Goal: Information Seeking & Learning: Find specific fact

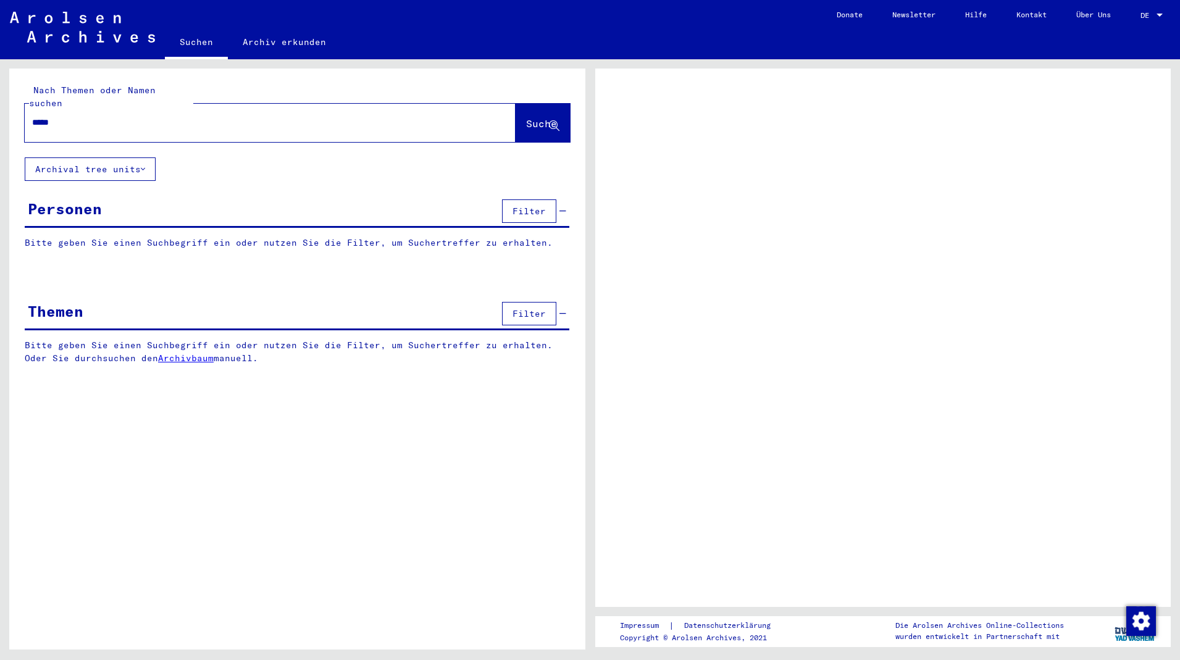
type input "*****"
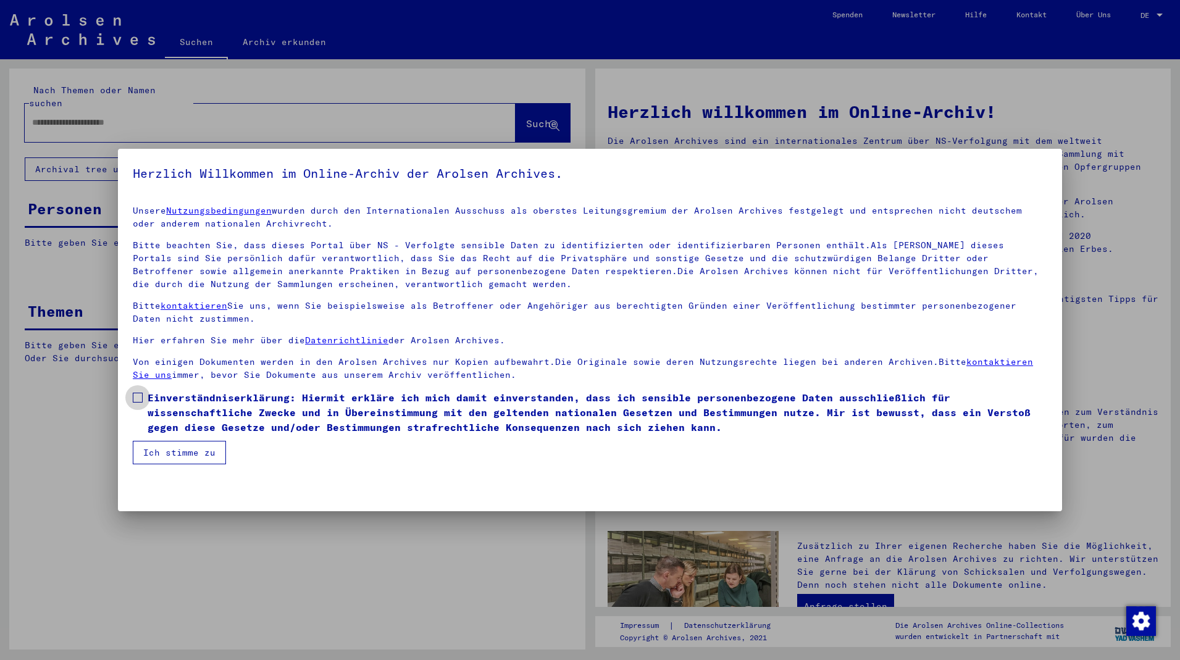
click at [142, 432] on label "Einverständniserklärung: Hiermit erkläre ich mich damit einverstanden, dass ich…" at bounding box center [590, 412] width 915 height 44
click at [160, 450] on button "Ich stimme zu" at bounding box center [179, 452] width 93 height 23
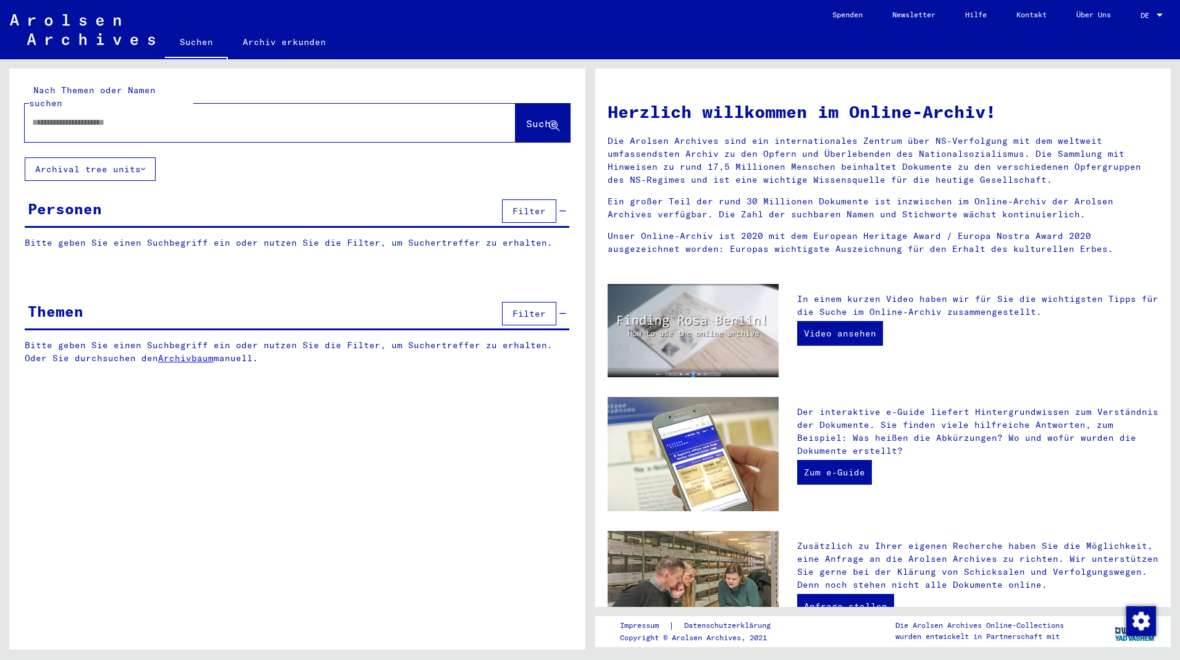
paste input "*****"
type input "*****"
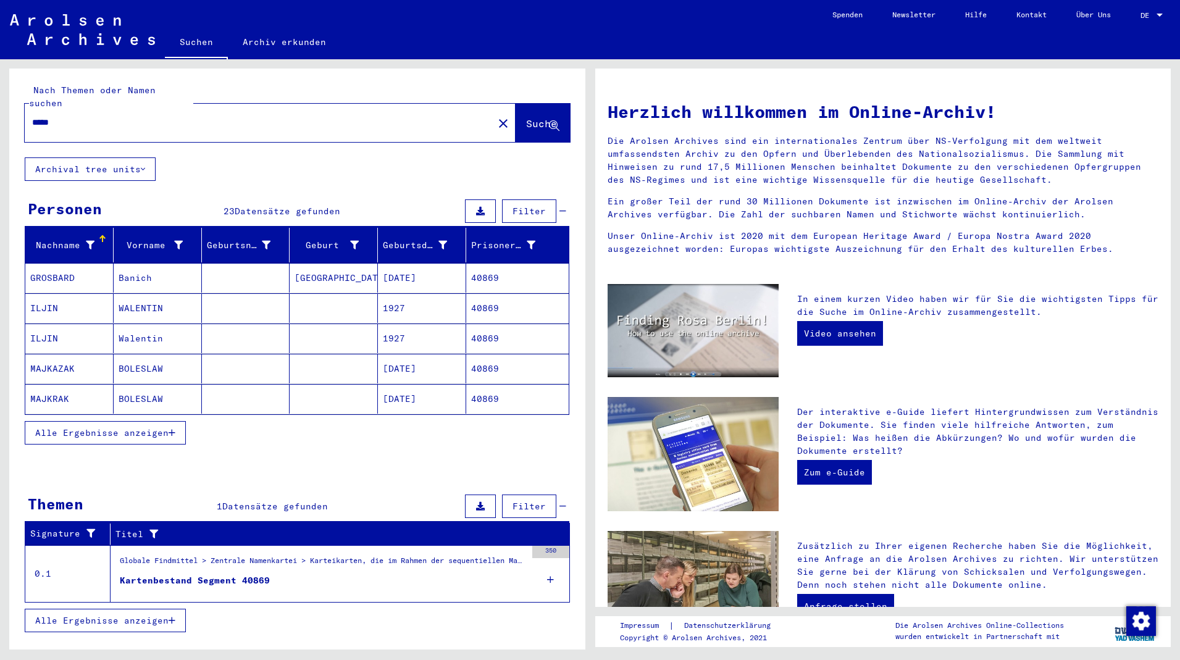
click at [62, 429] on button "Alle Ergebnisse anzeigen" at bounding box center [105, 432] width 161 height 23
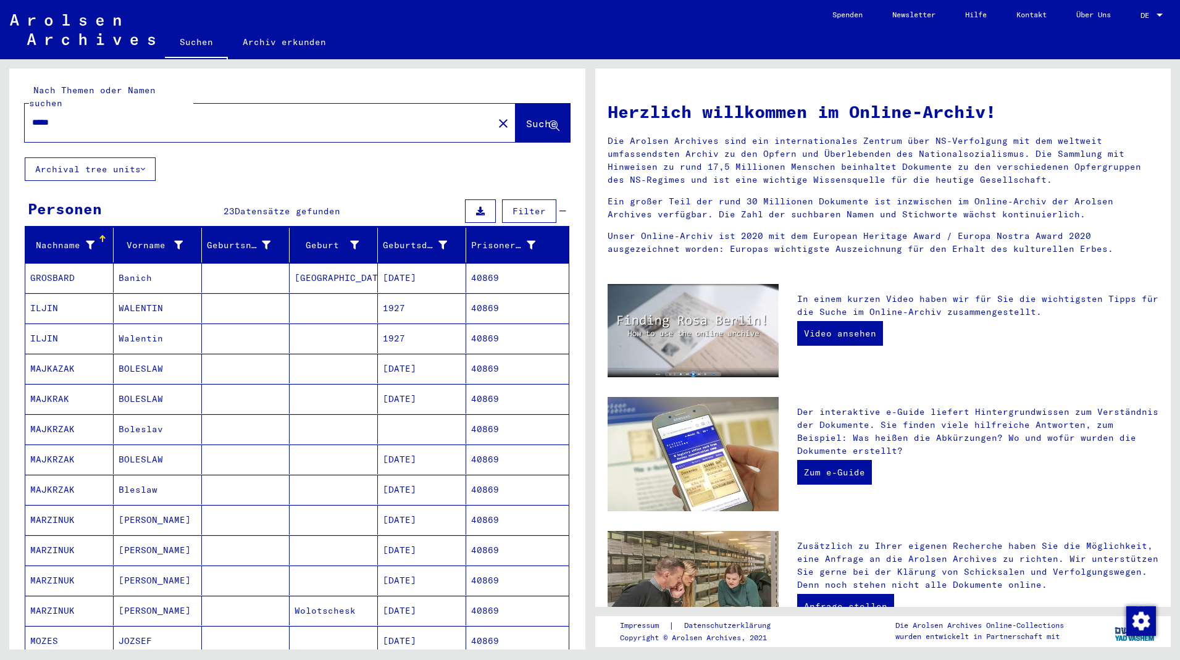
click at [401, 481] on mat-cell "[DATE]" at bounding box center [422, 490] width 88 height 30
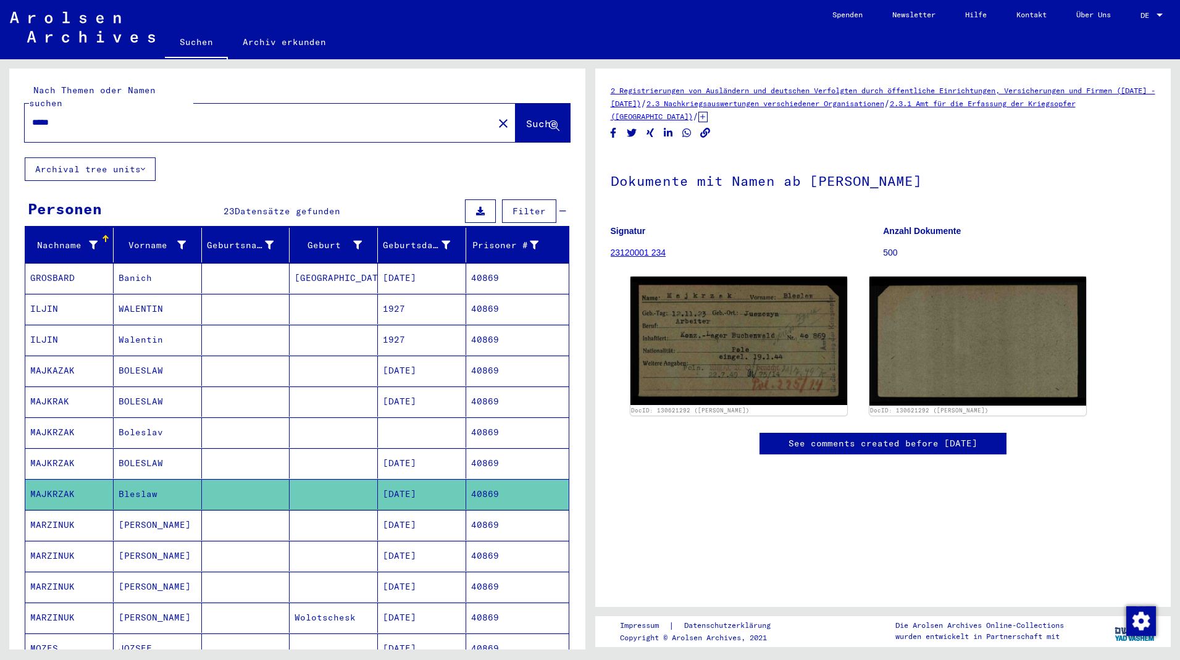
click at [410, 457] on mat-cell "[DATE]" at bounding box center [422, 463] width 88 height 30
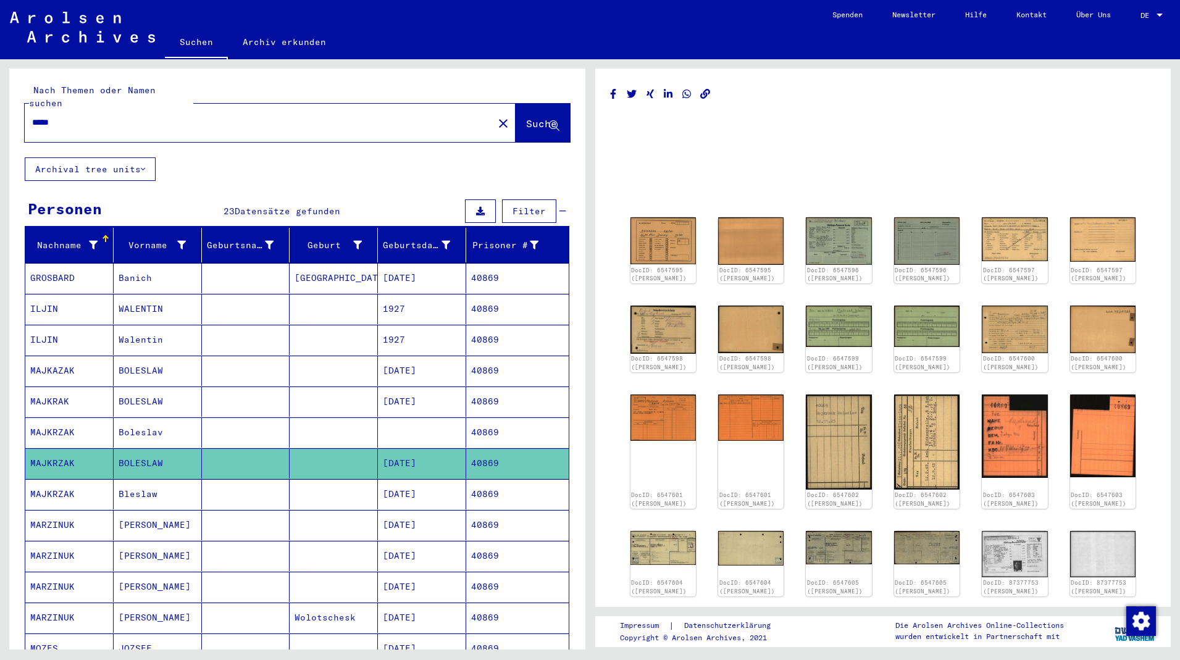
click at [406, 419] on mat-cell at bounding box center [422, 433] width 88 height 30
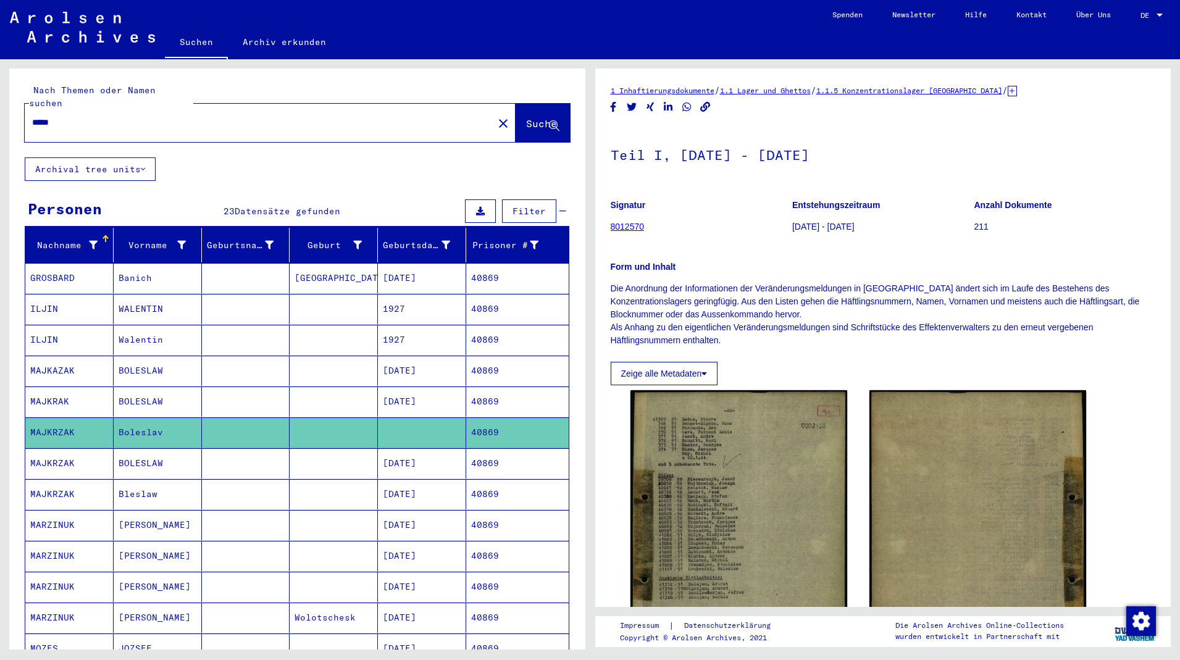
click at [418, 373] on mat-row "MAJKAZAK BOLESLAW [DATE] 40869" at bounding box center [297, 371] width 544 height 31
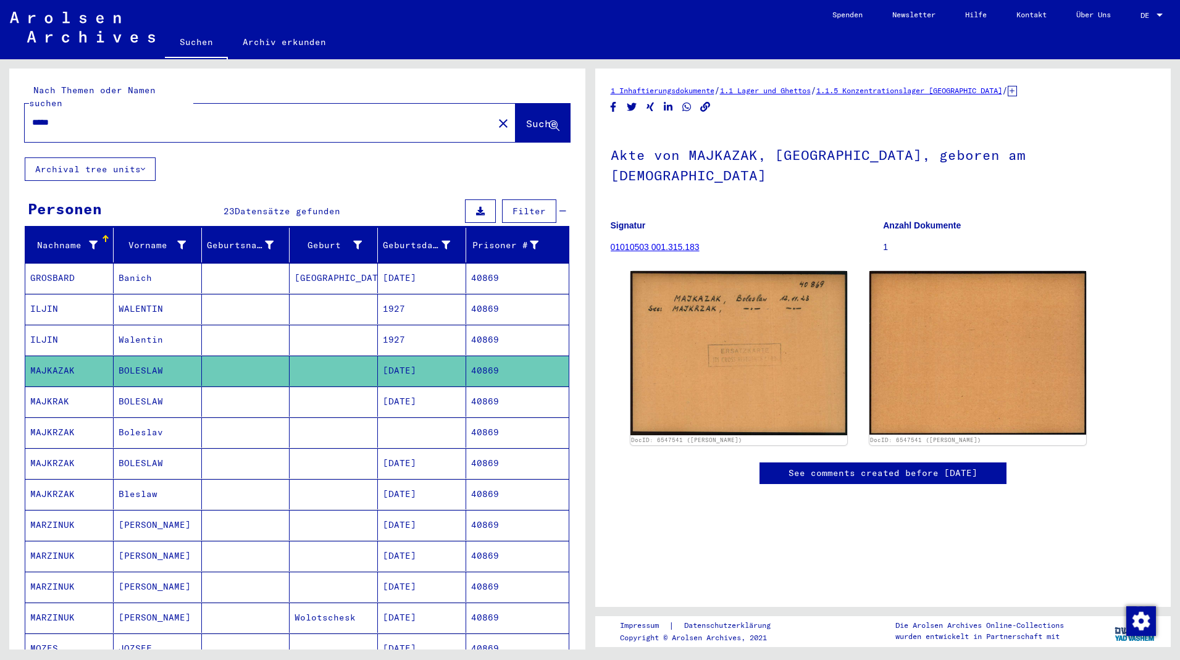
click at [416, 394] on mat-cell "[DATE]" at bounding box center [422, 402] width 88 height 30
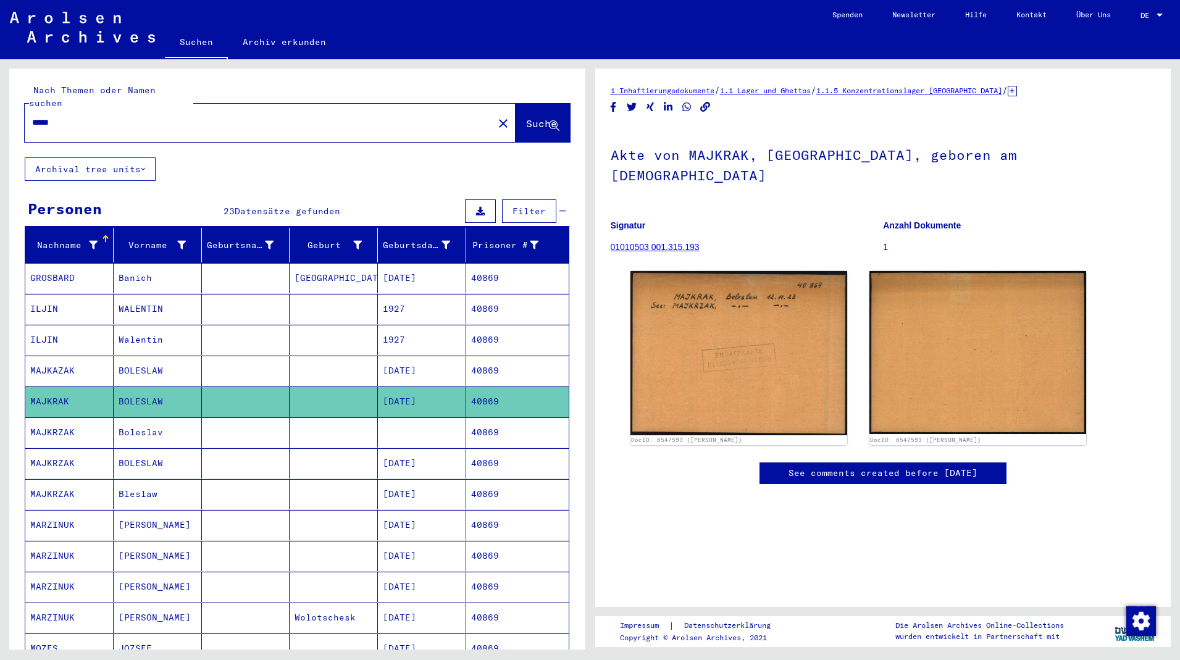
click at [402, 487] on mat-cell "[DATE]" at bounding box center [422, 494] width 88 height 30
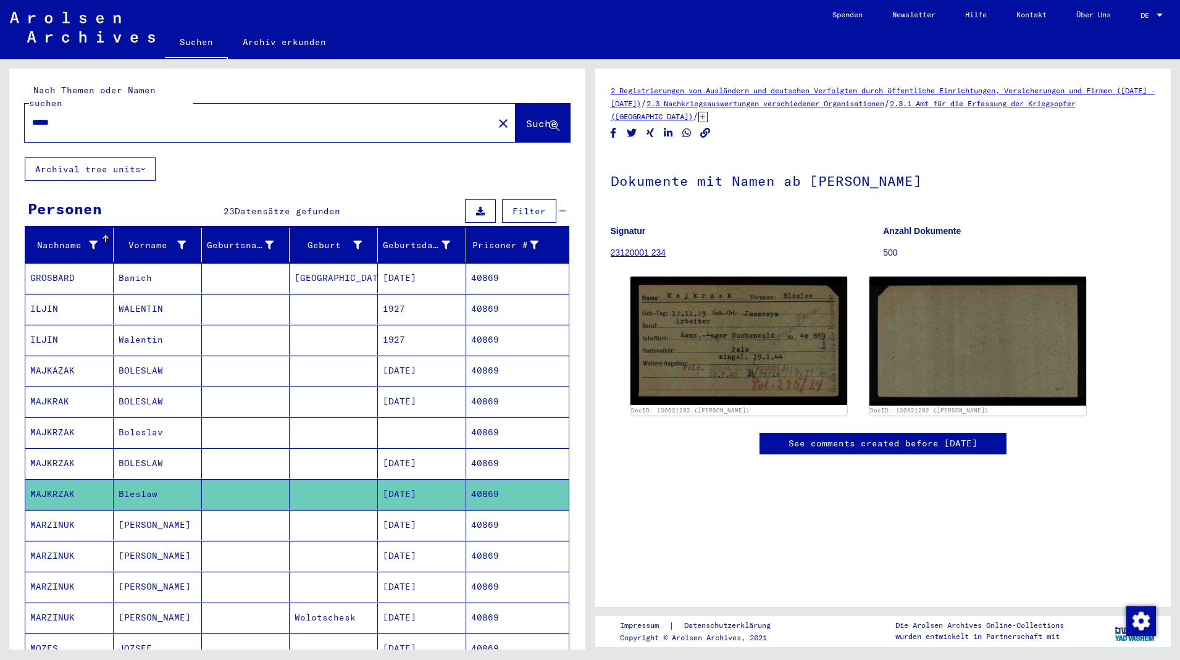
click at [402, 479] on mat-cell "[DATE]" at bounding box center [422, 494] width 88 height 30
click at [416, 452] on mat-cell "[DATE]" at bounding box center [422, 463] width 88 height 30
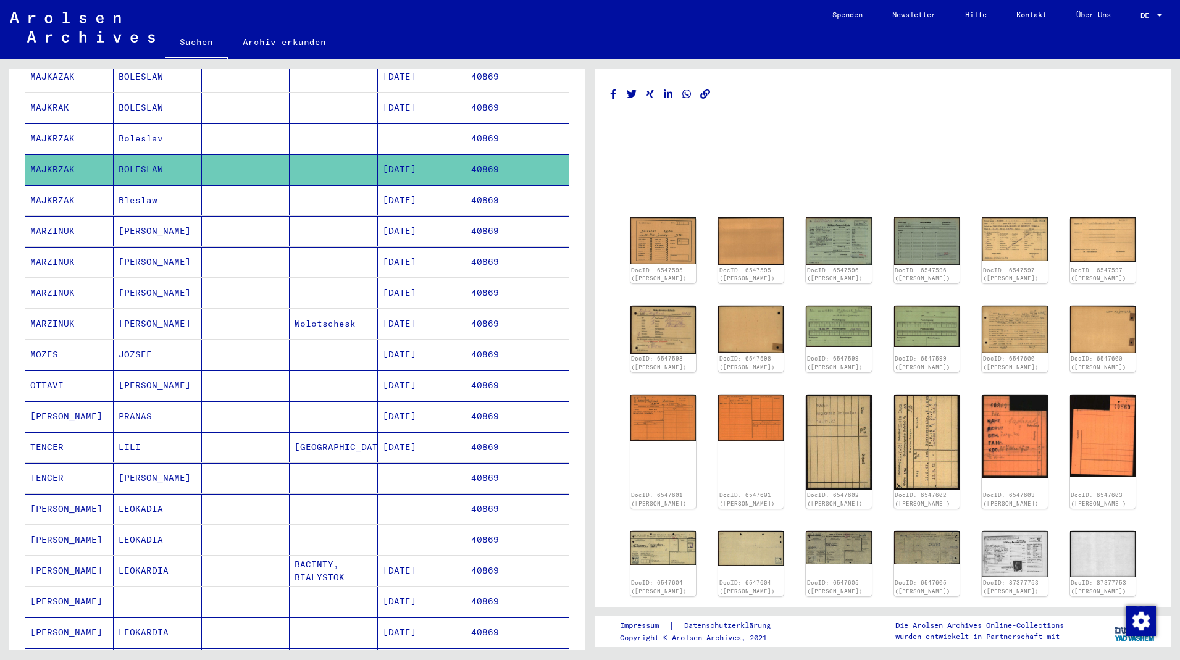
scroll to position [267, 0]
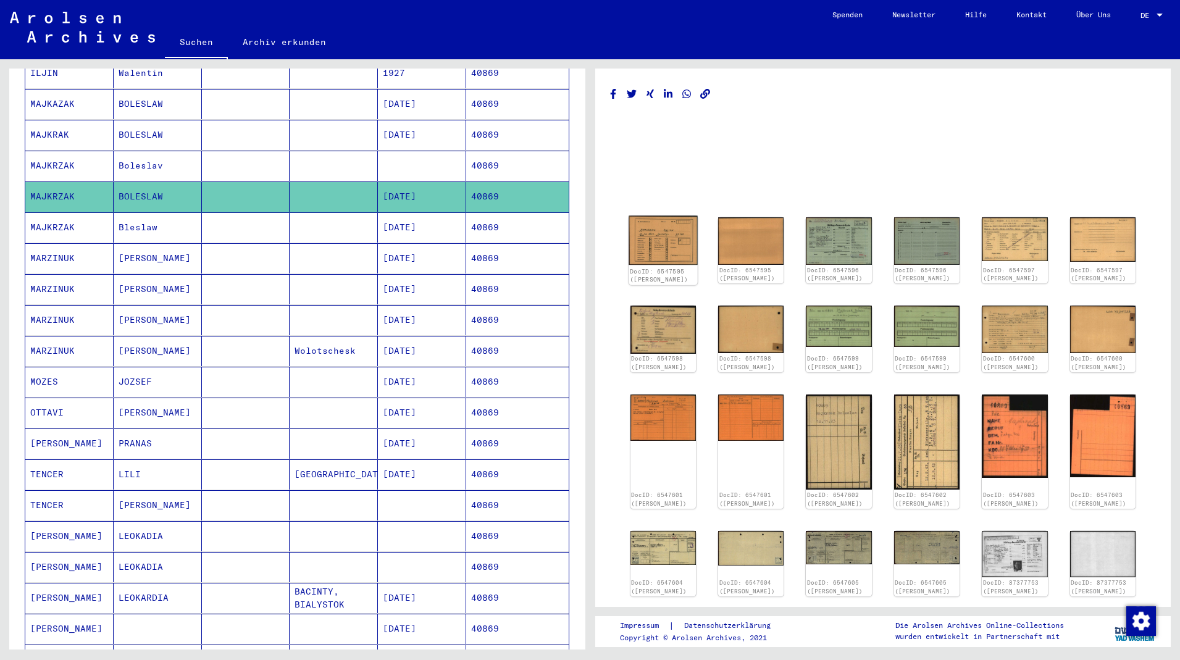
click at [669, 223] on img at bounding box center [663, 240] width 69 height 49
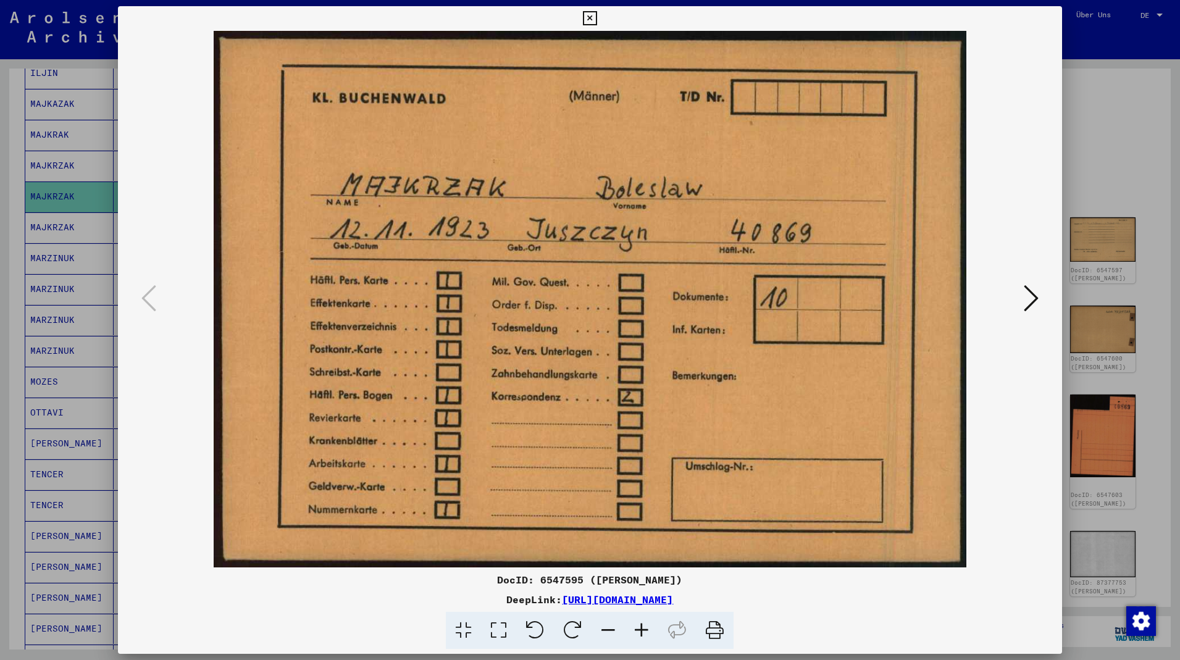
click at [1035, 301] on icon at bounding box center [1031, 299] width 15 height 30
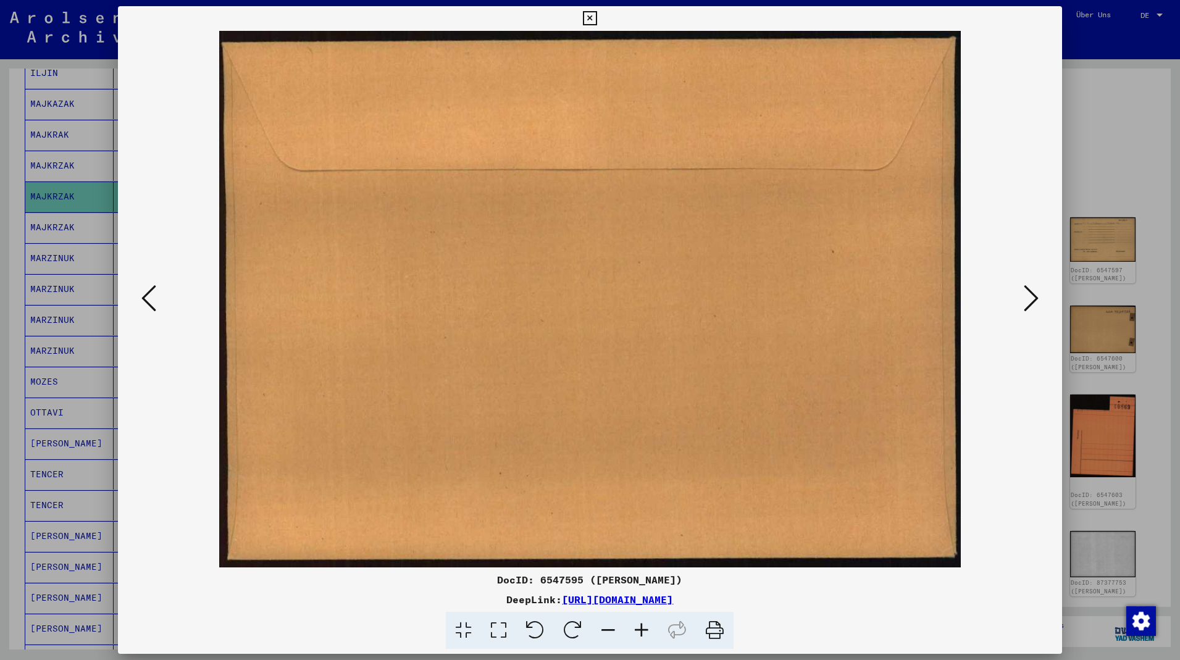
click at [1035, 301] on icon at bounding box center [1031, 299] width 15 height 30
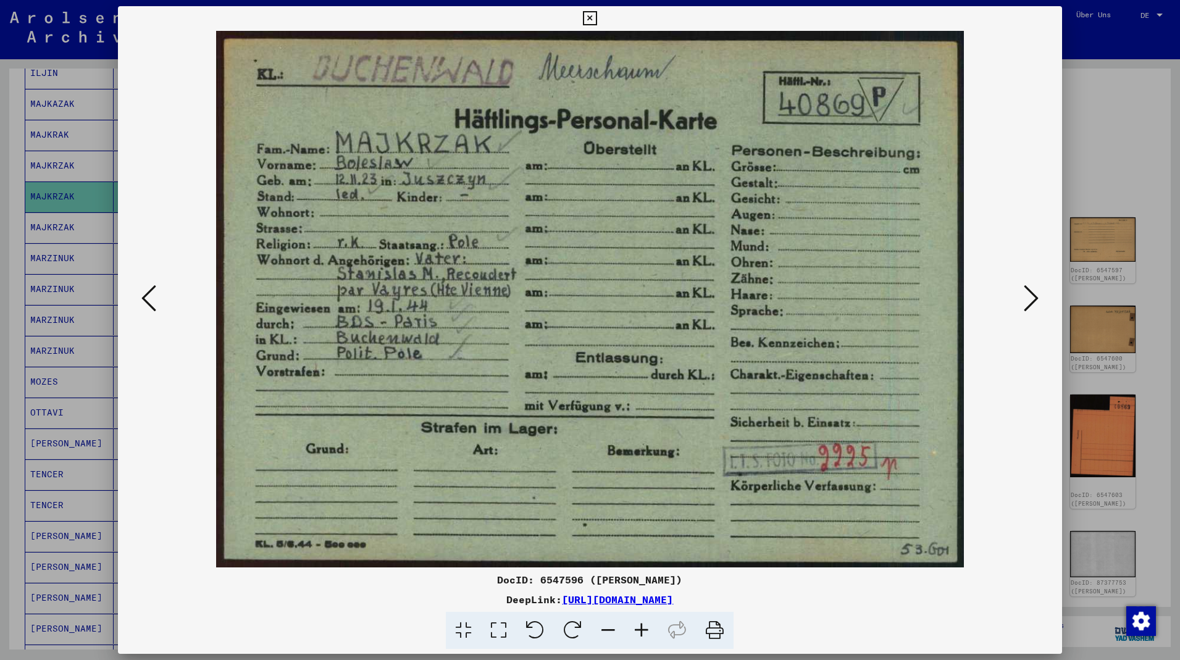
click at [1032, 301] on icon at bounding box center [1031, 299] width 15 height 30
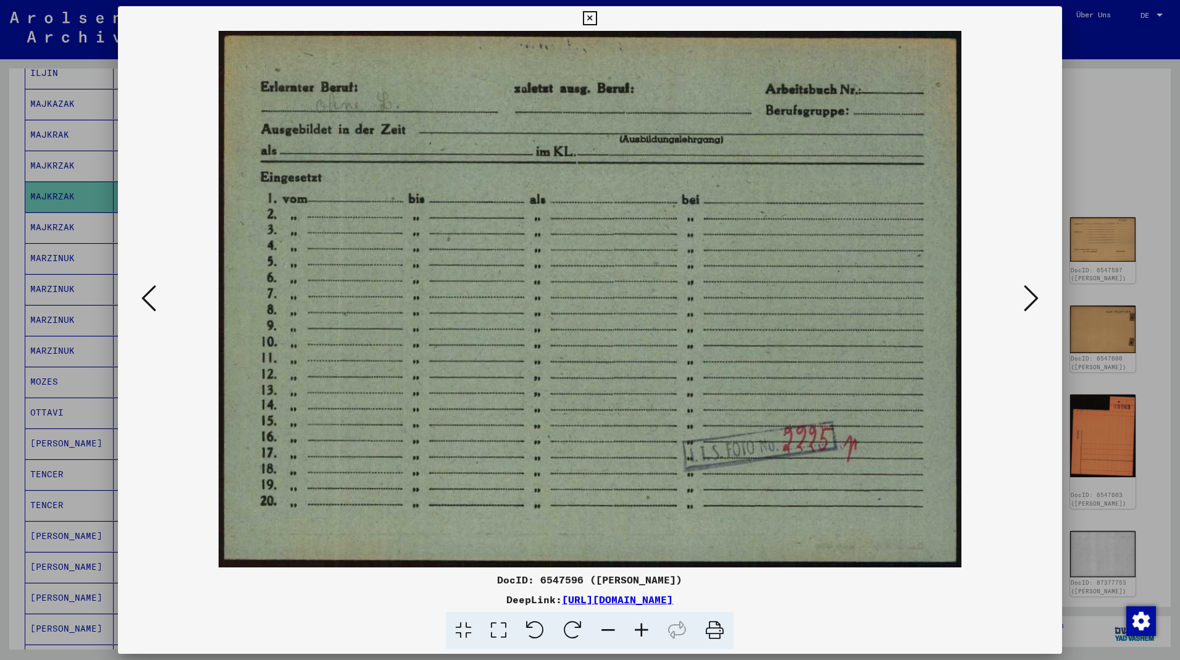
click at [1025, 298] on button at bounding box center [1032, 299] width 22 height 35
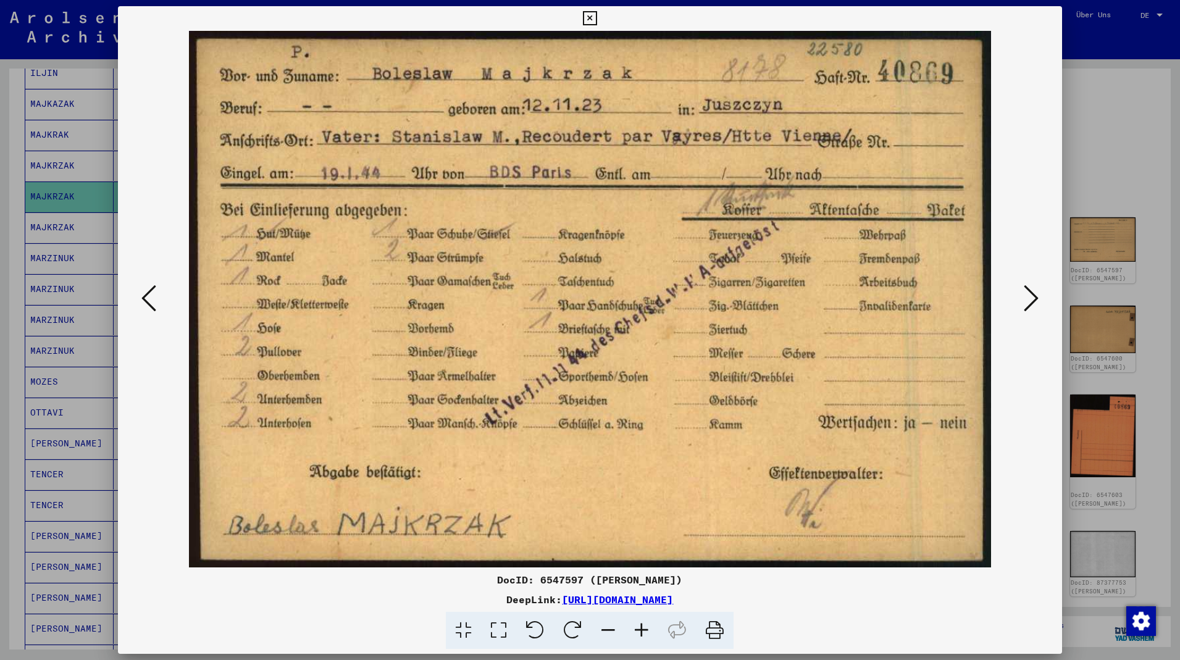
click at [1023, 303] on button at bounding box center [1032, 299] width 22 height 35
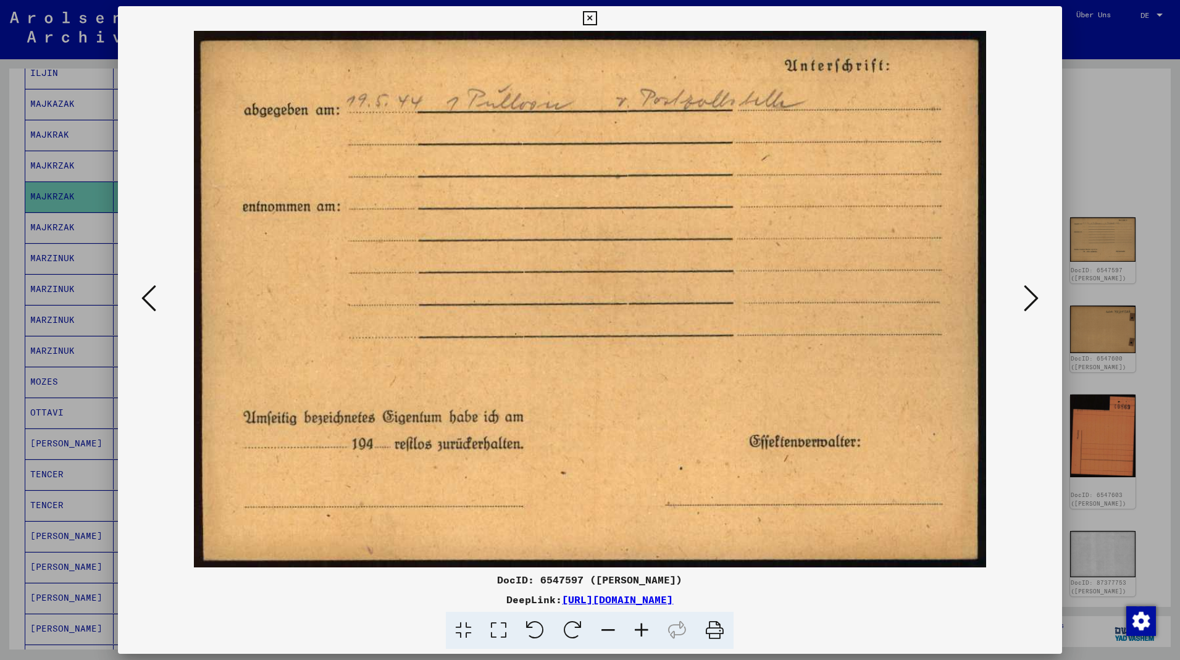
click at [1037, 301] on icon at bounding box center [1031, 299] width 15 height 30
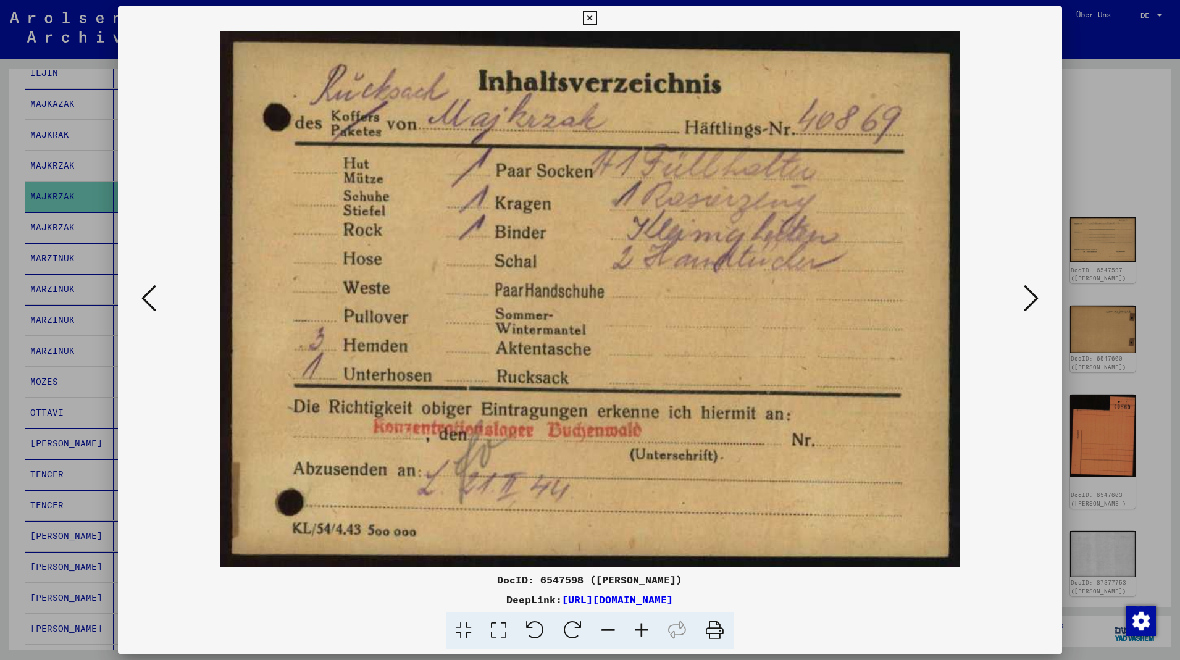
click at [1023, 303] on button at bounding box center [1032, 299] width 22 height 35
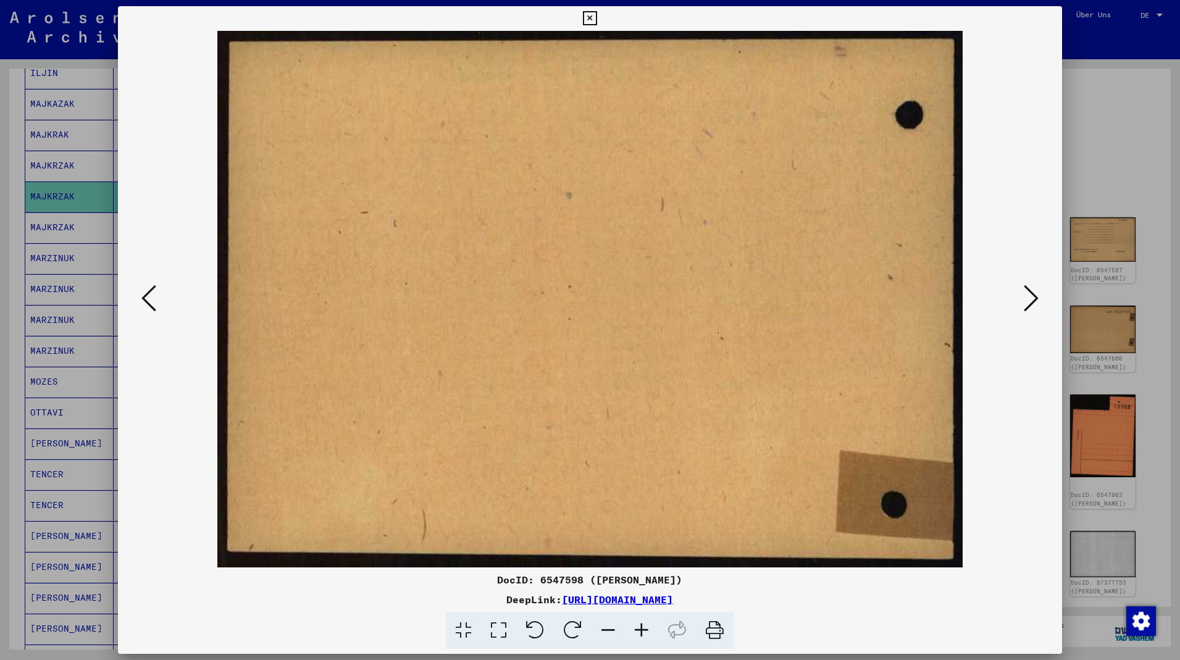
click at [1023, 303] on button at bounding box center [1032, 299] width 22 height 35
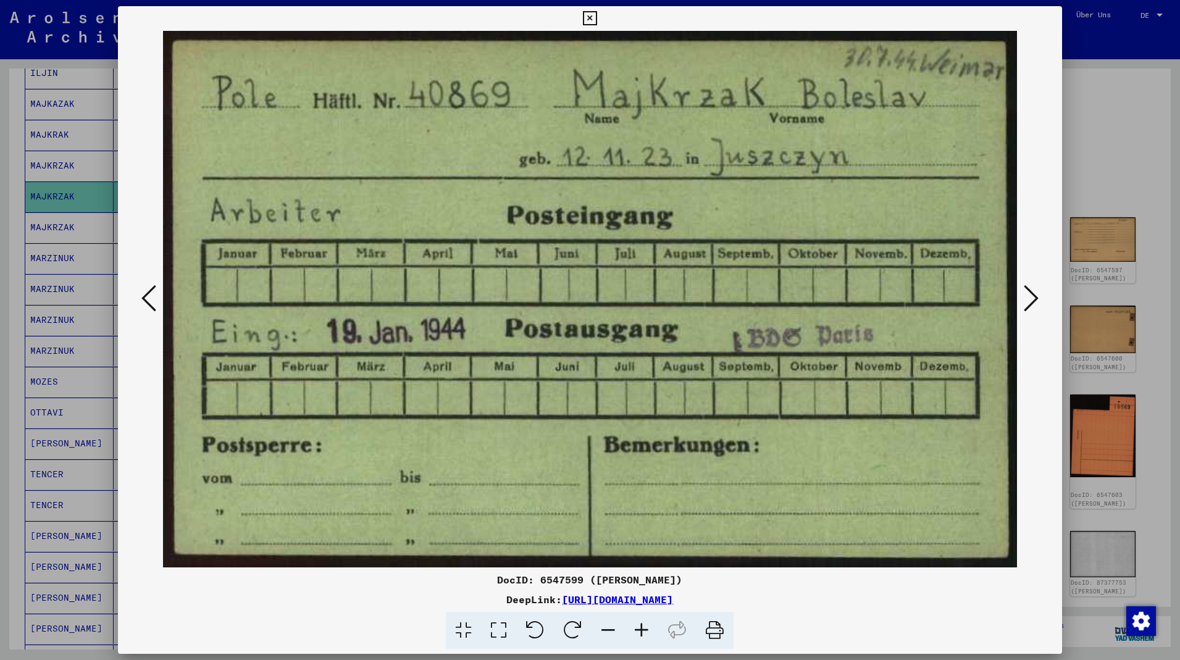
click at [1039, 300] on icon at bounding box center [1031, 299] width 15 height 30
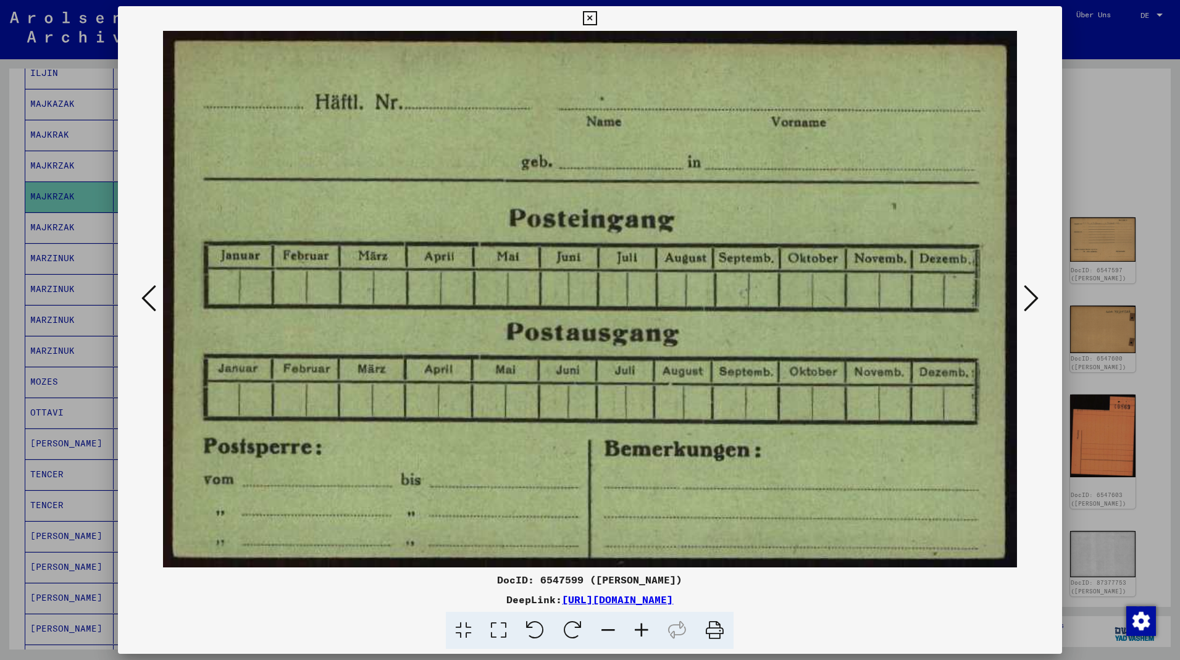
click at [1039, 300] on icon at bounding box center [1031, 299] width 15 height 30
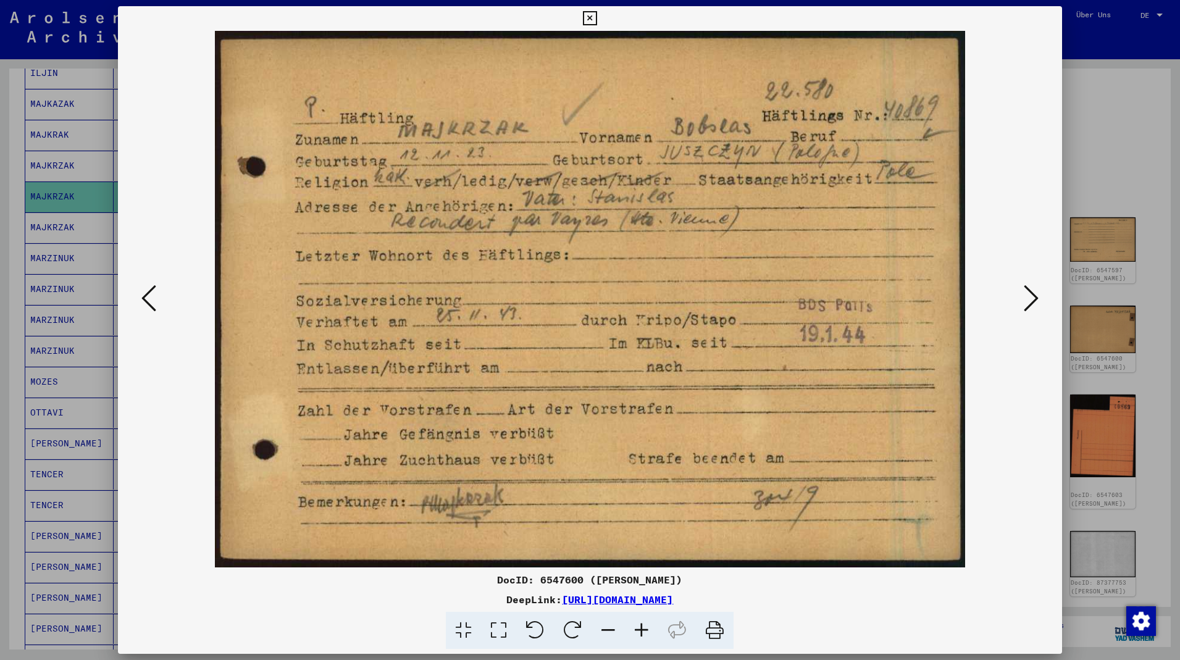
click at [1039, 300] on icon at bounding box center [1031, 299] width 15 height 30
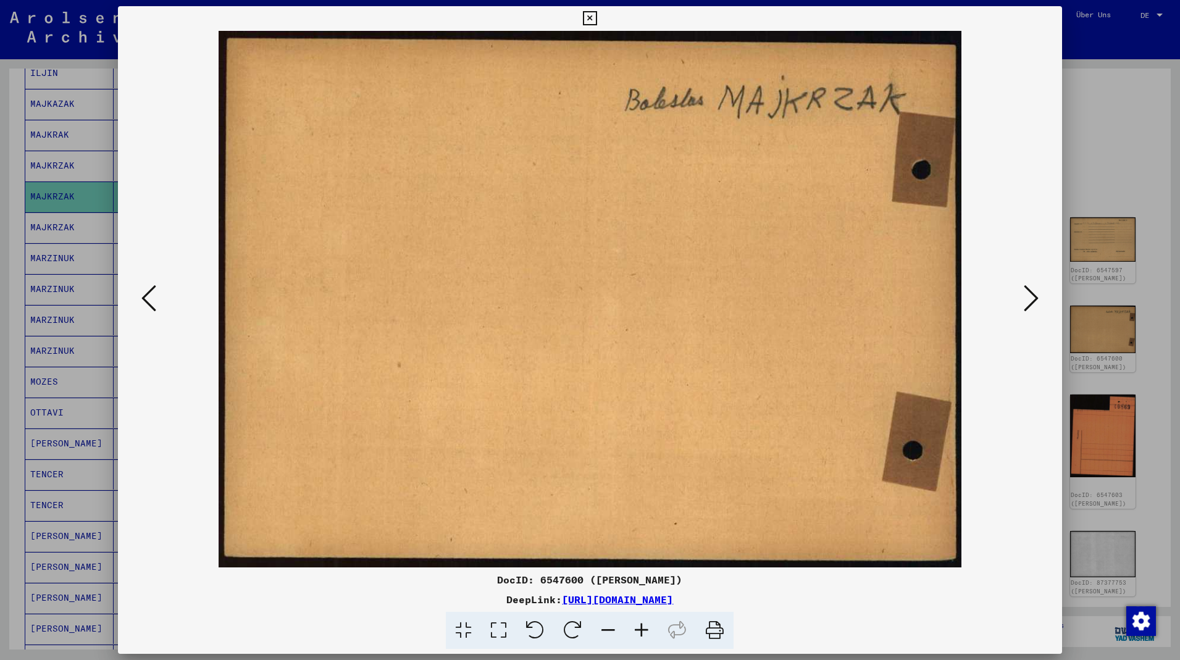
click at [1039, 300] on icon at bounding box center [1031, 299] width 15 height 30
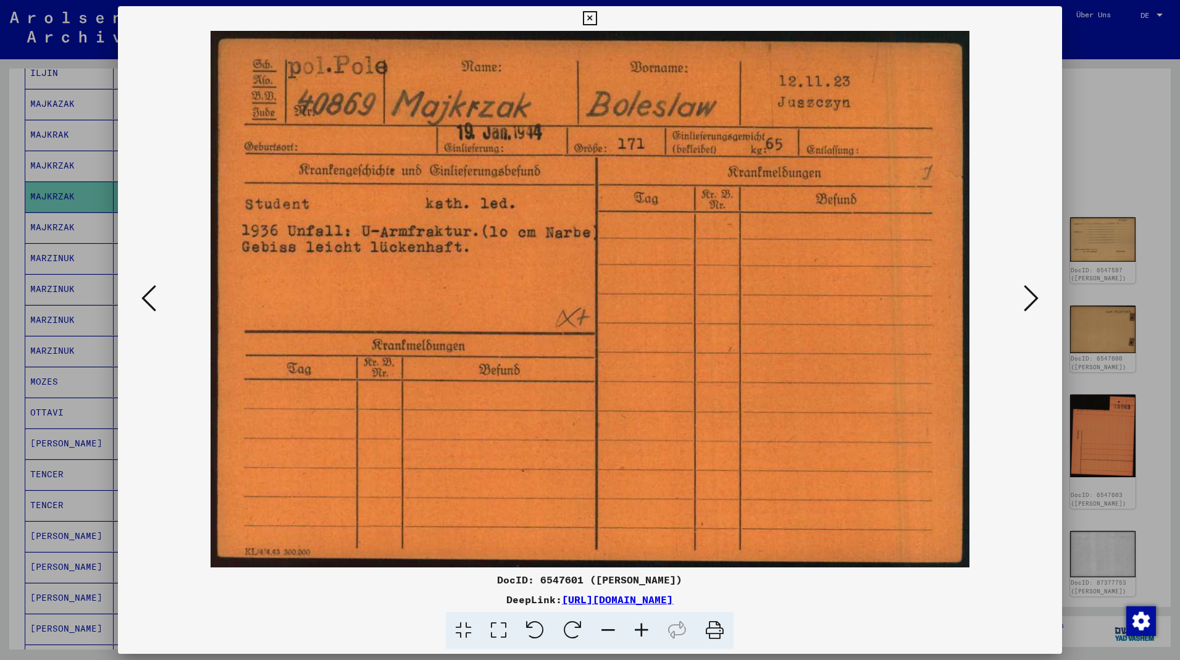
click at [1032, 297] on icon at bounding box center [1031, 299] width 15 height 30
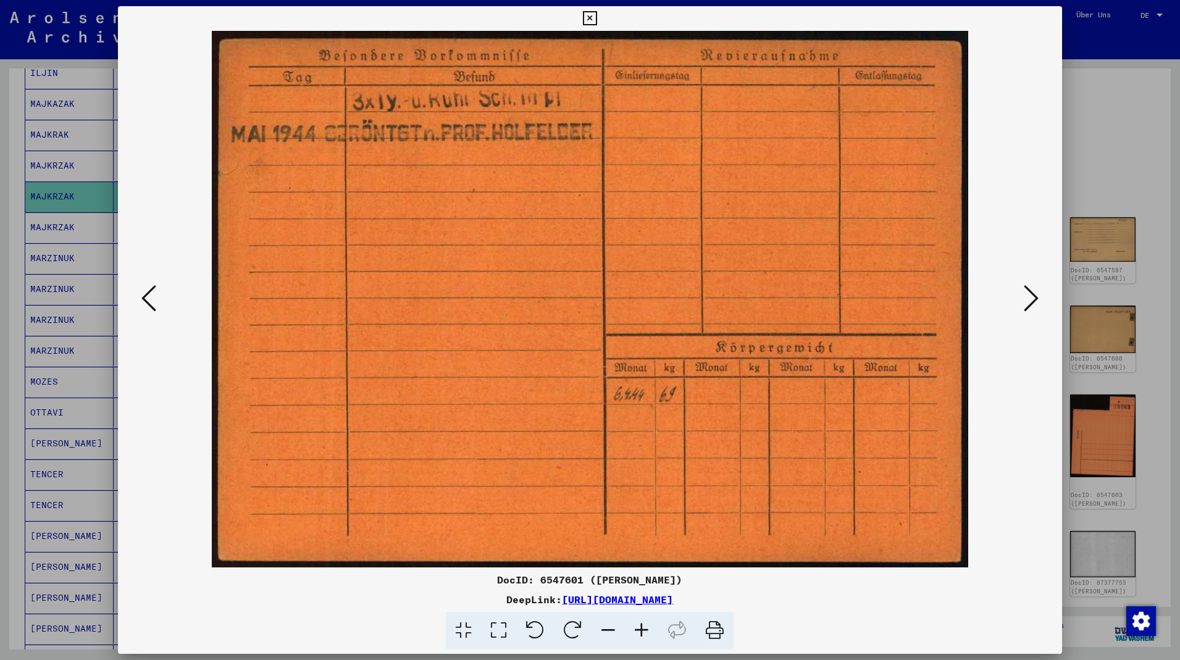
click at [1043, 311] on div at bounding box center [590, 299] width 945 height 537
click at [1039, 306] on icon at bounding box center [1031, 299] width 15 height 30
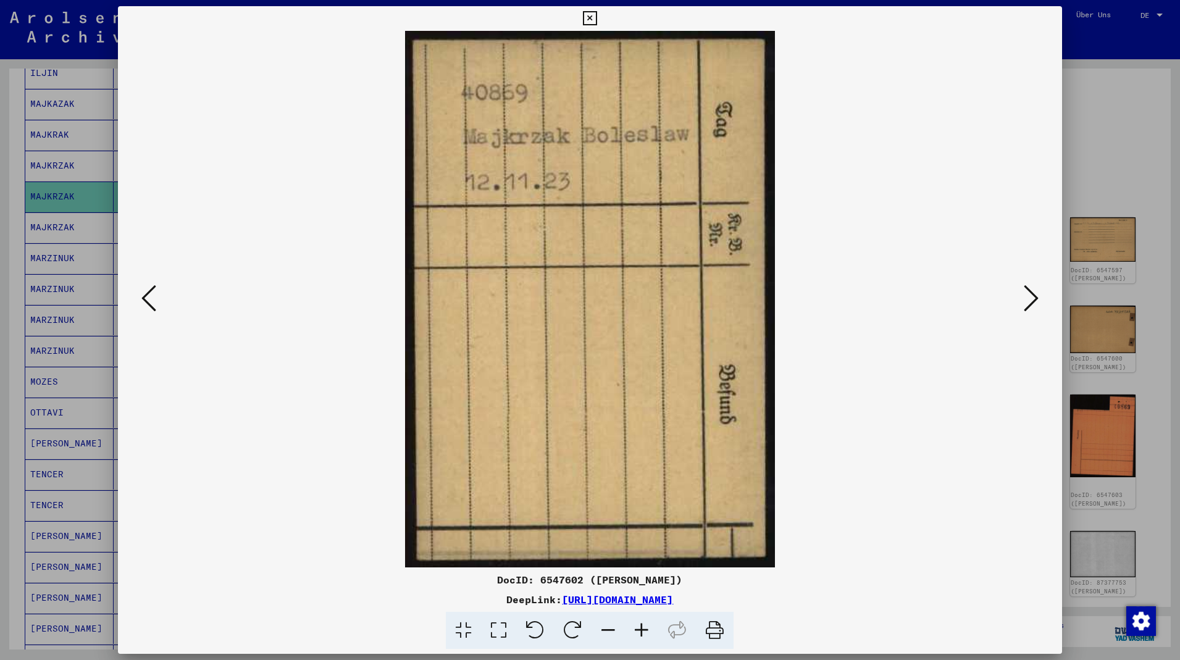
click at [1039, 305] on icon at bounding box center [1031, 299] width 15 height 30
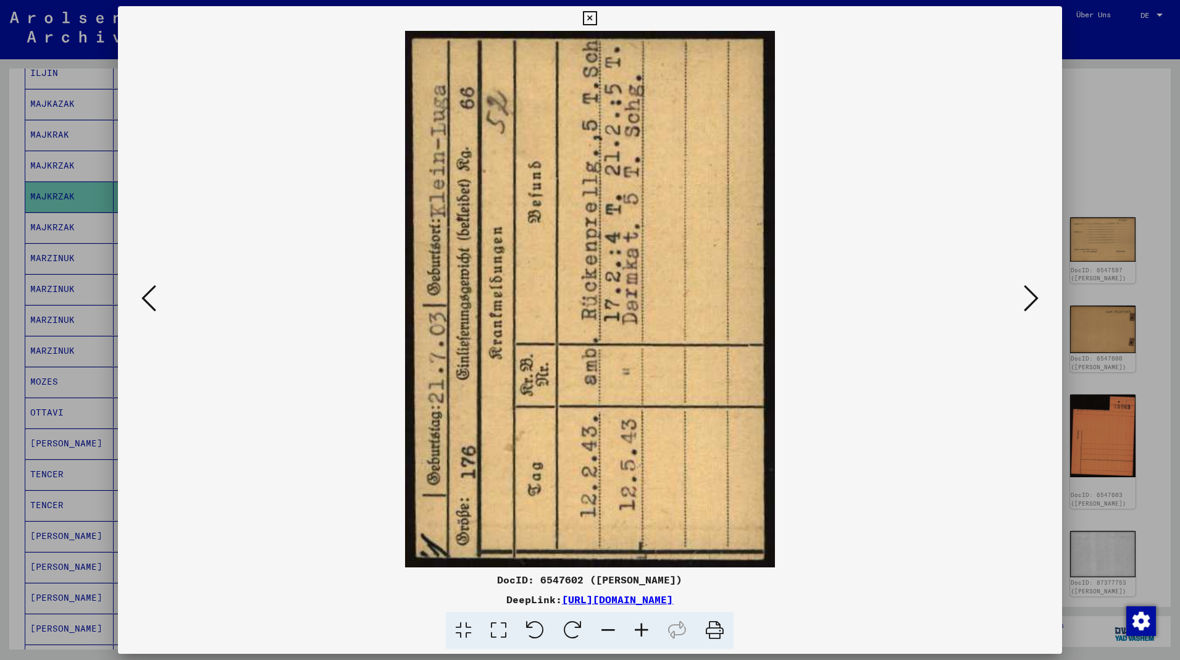
click at [1039, 305] on icon at bounding box center [1031, 299] width 15 height 30
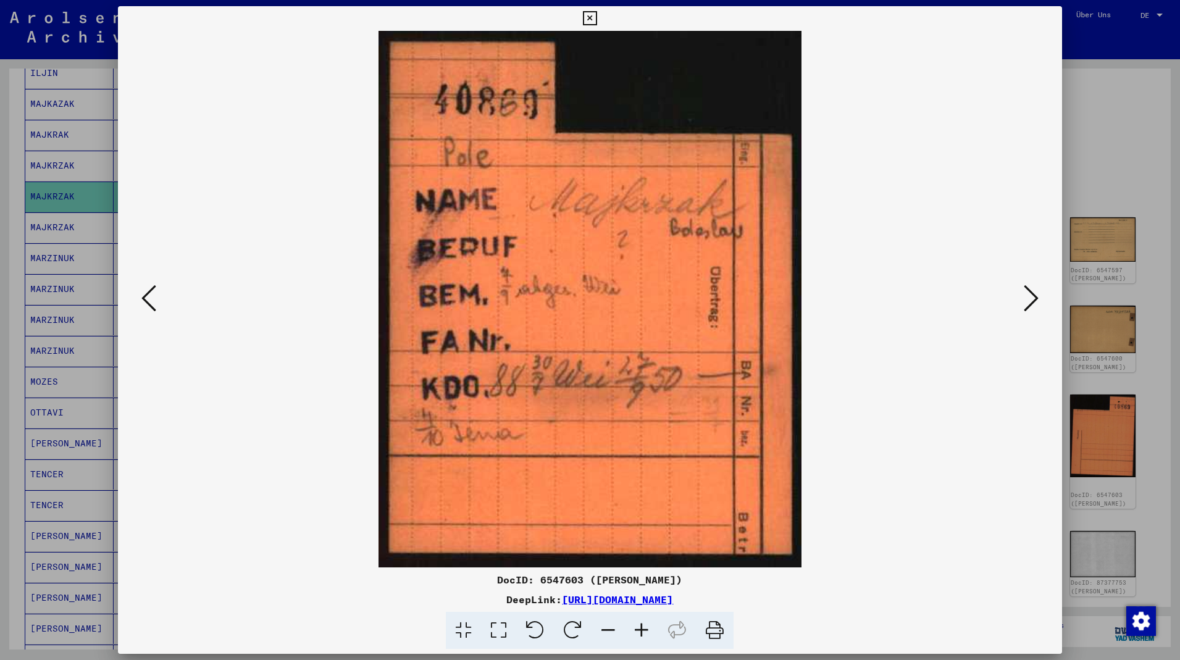
click at [1032, 312] on icon at bounding box center [1031, 299] width 15 height 30
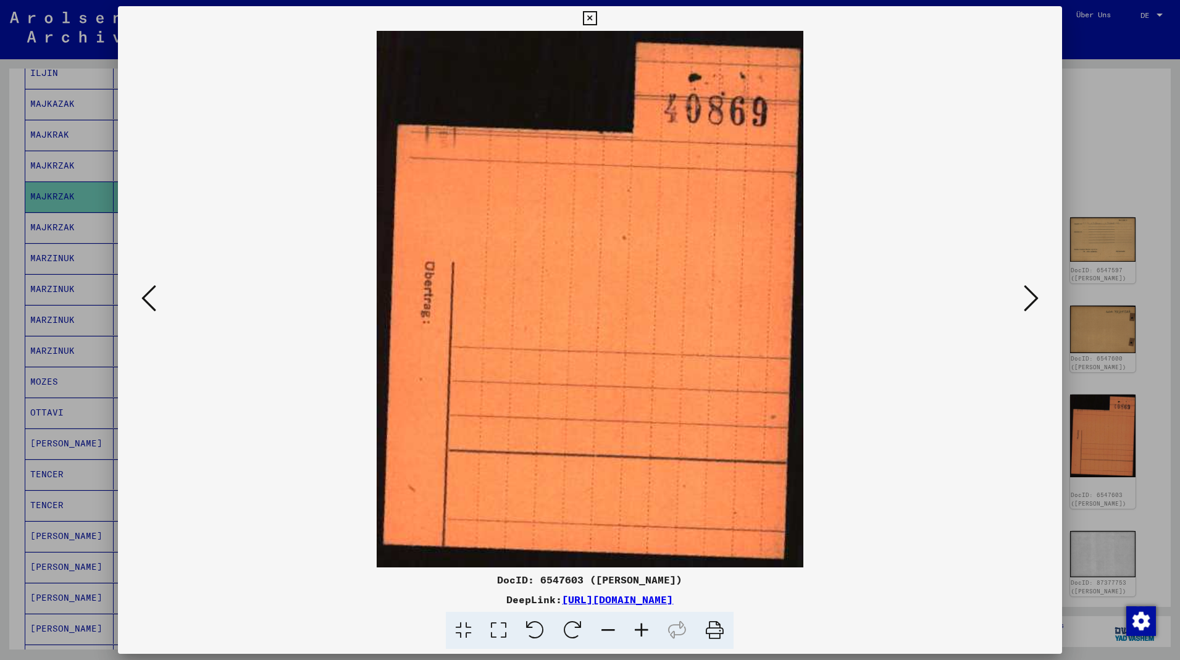
click at [1032, 312] on icon at bounding box center [1031, 299] width 15 height 30
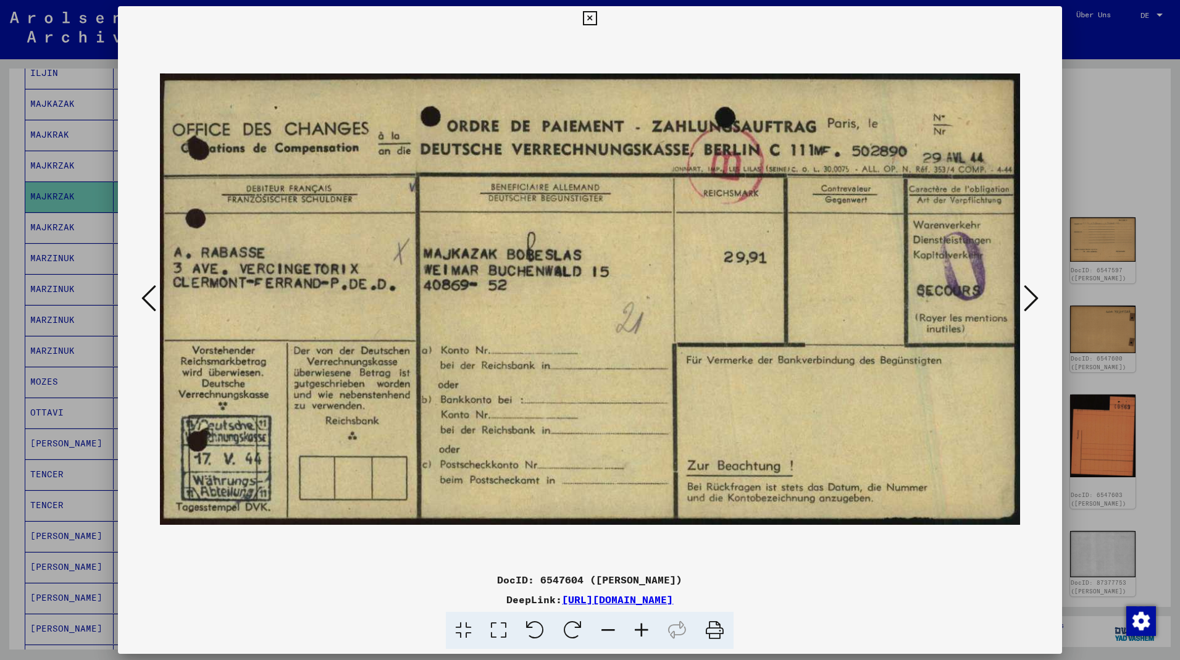
click at [1028, 299] on icon at bounding box center [1031, 299] width 15 height 30
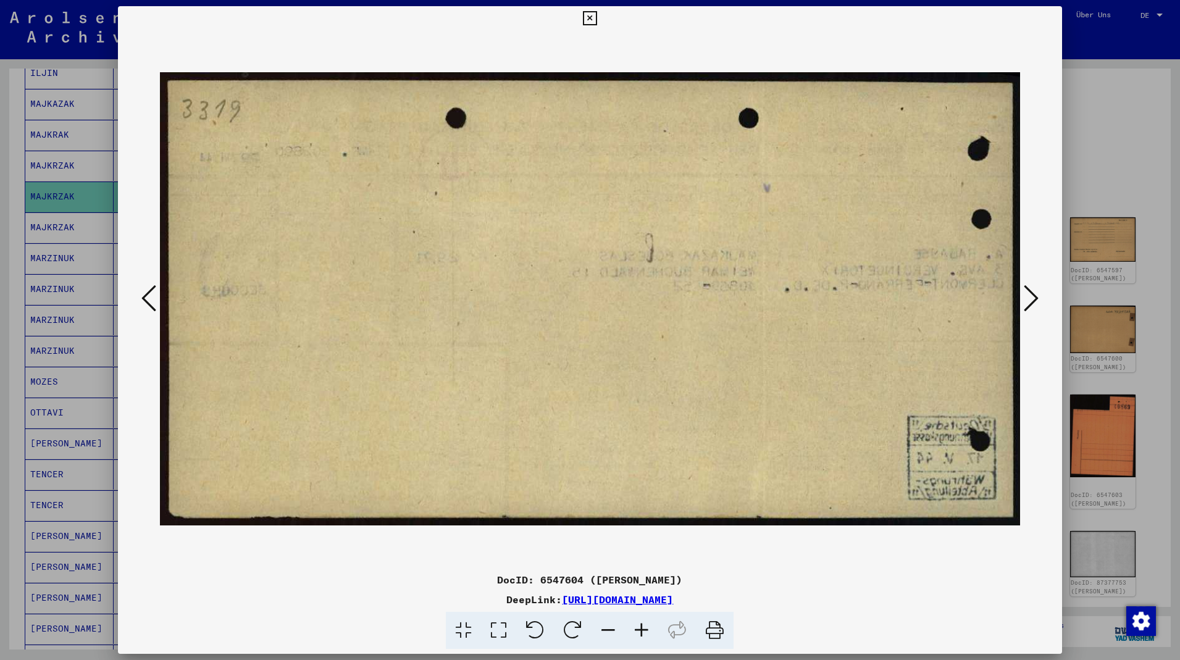
click at [1028, 299] on icon at bounding box center [1031, 299] width 15 height 30
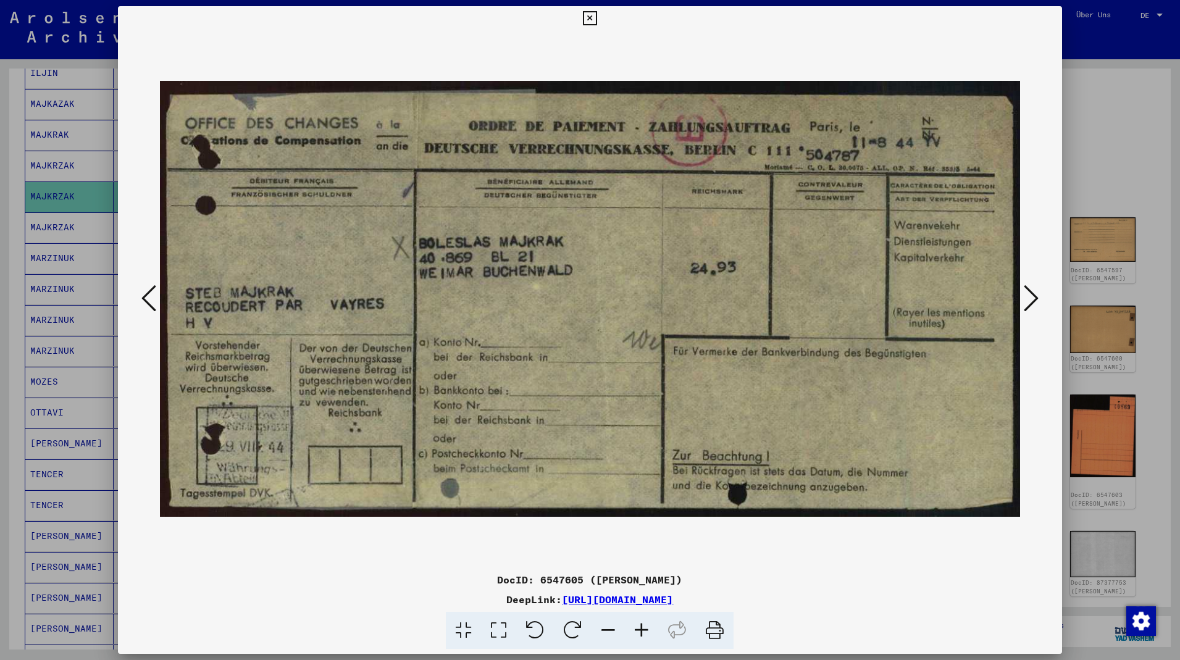
click at [1035, 297] on icon at bounding box center [1031, 299] width 15 height 30
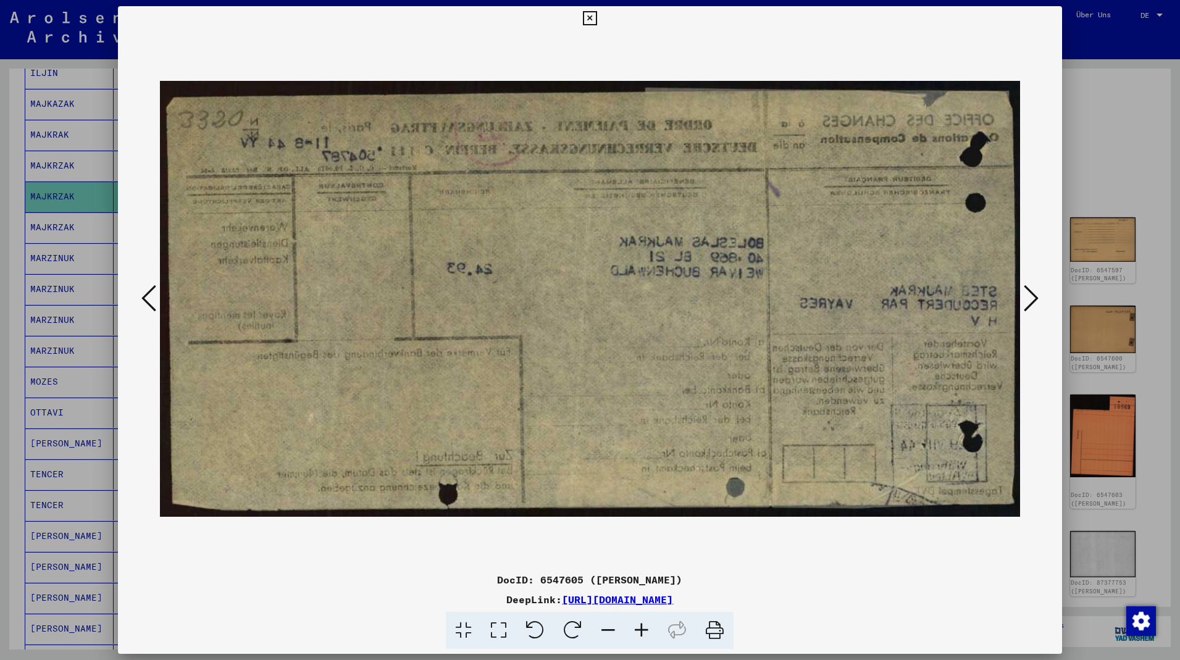
click at [1035, 297] on icon at bounding box center [1031, 299] width 15 height 30
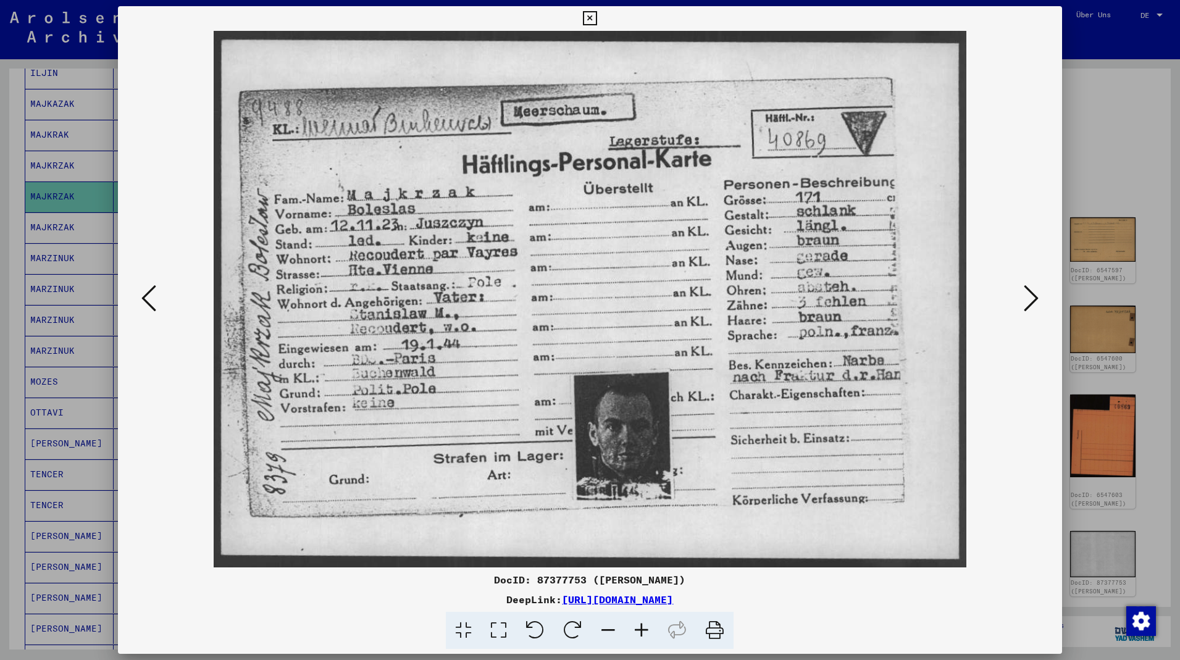
click at [1027, 290] on icon at bounding box center [1031, 299] width 15 height 30
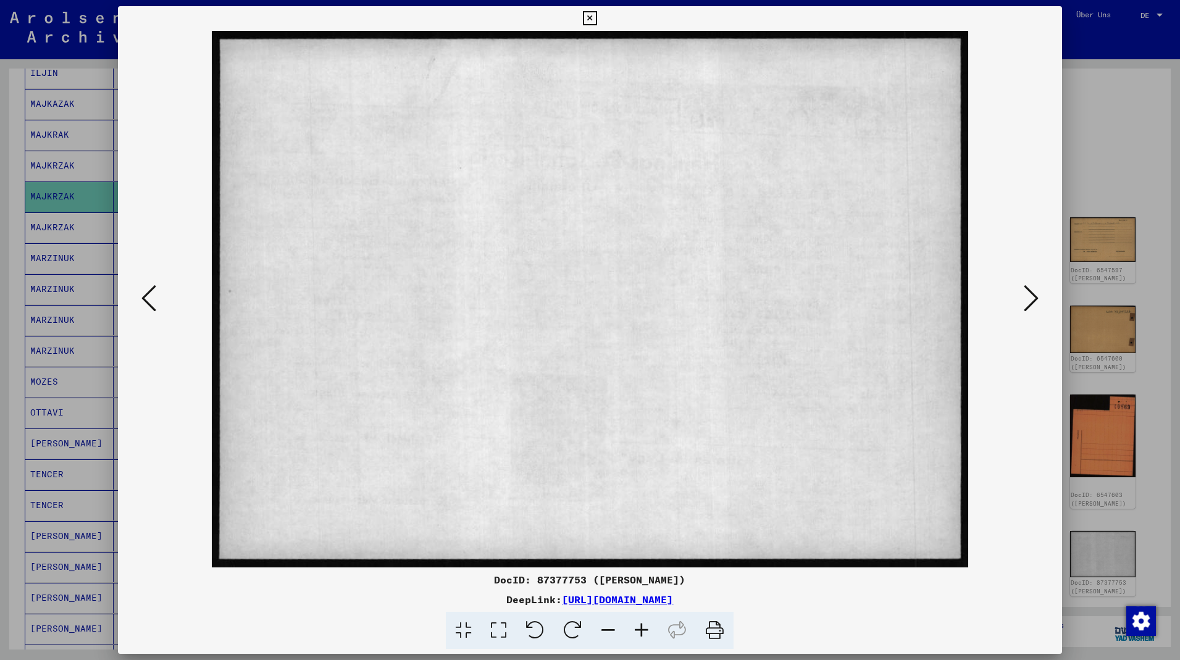
click at [1027, 290] on icon at bounding box center [1031, 299] width 15 height 30
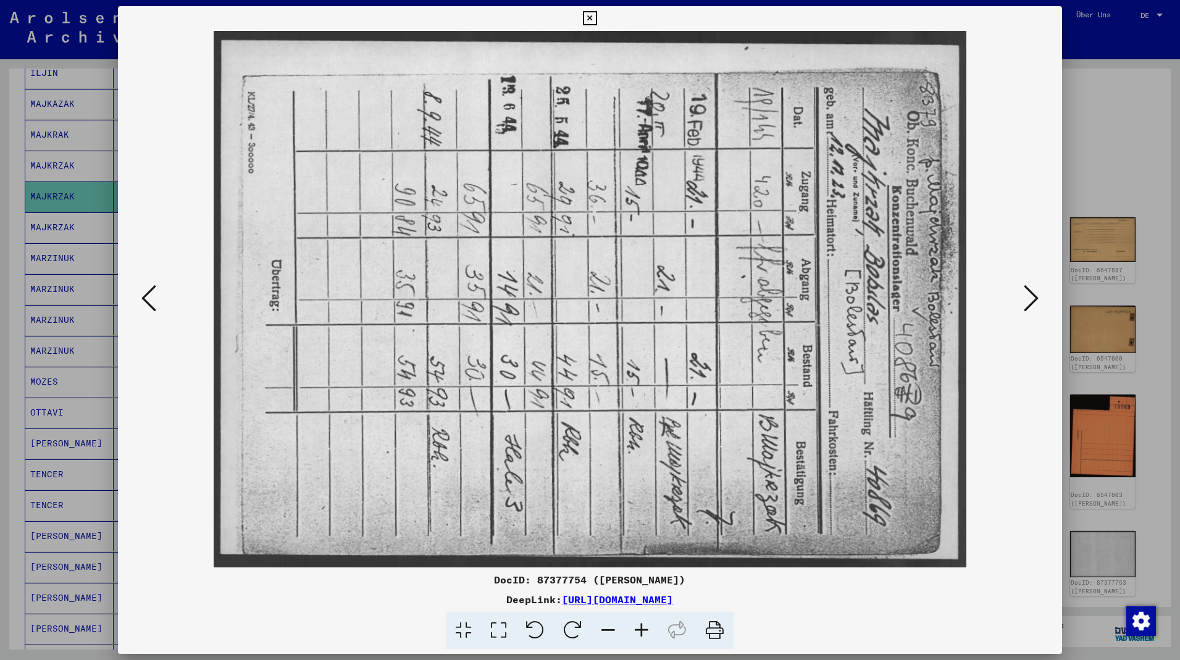
click at [1032, 303] on icon at bounding box center [1031, 299] width 15 height 30
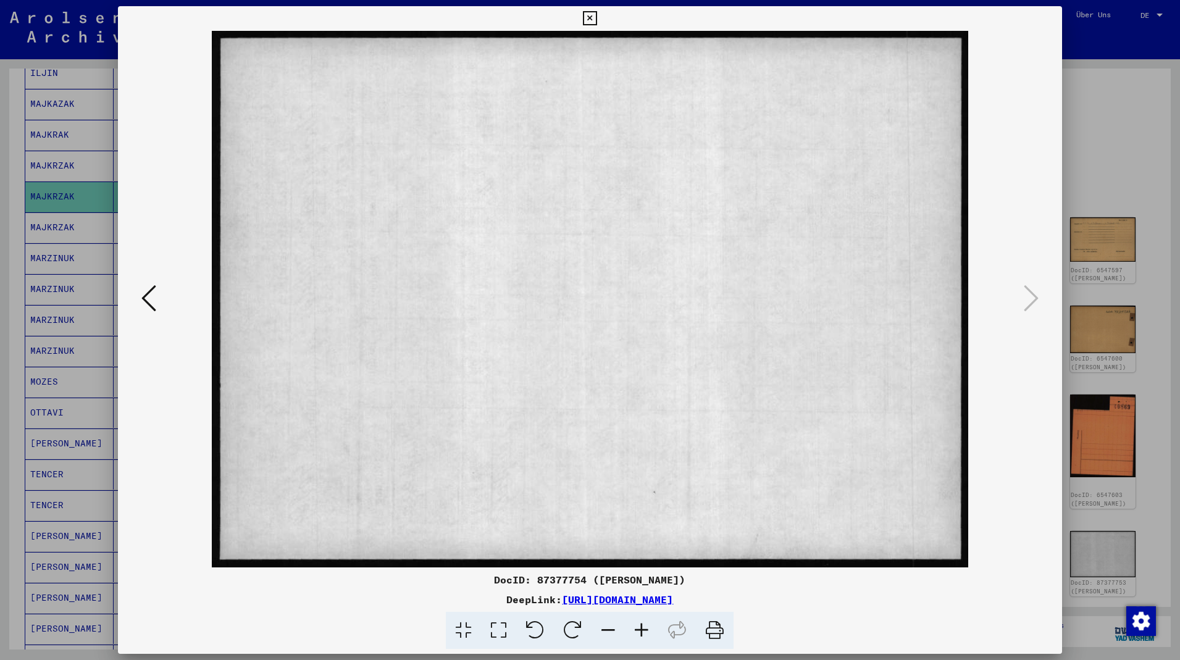
click at [597, 16] on icon at bounding box center [590, 18] width 14 height 15
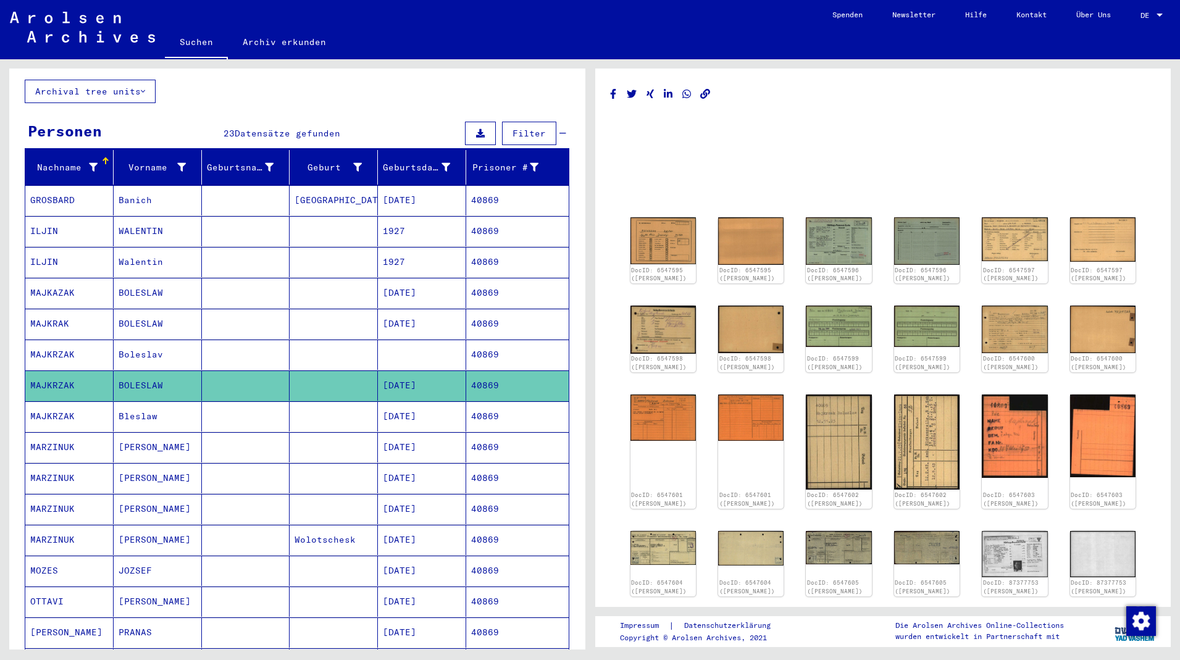
scroll to position [0, 0]
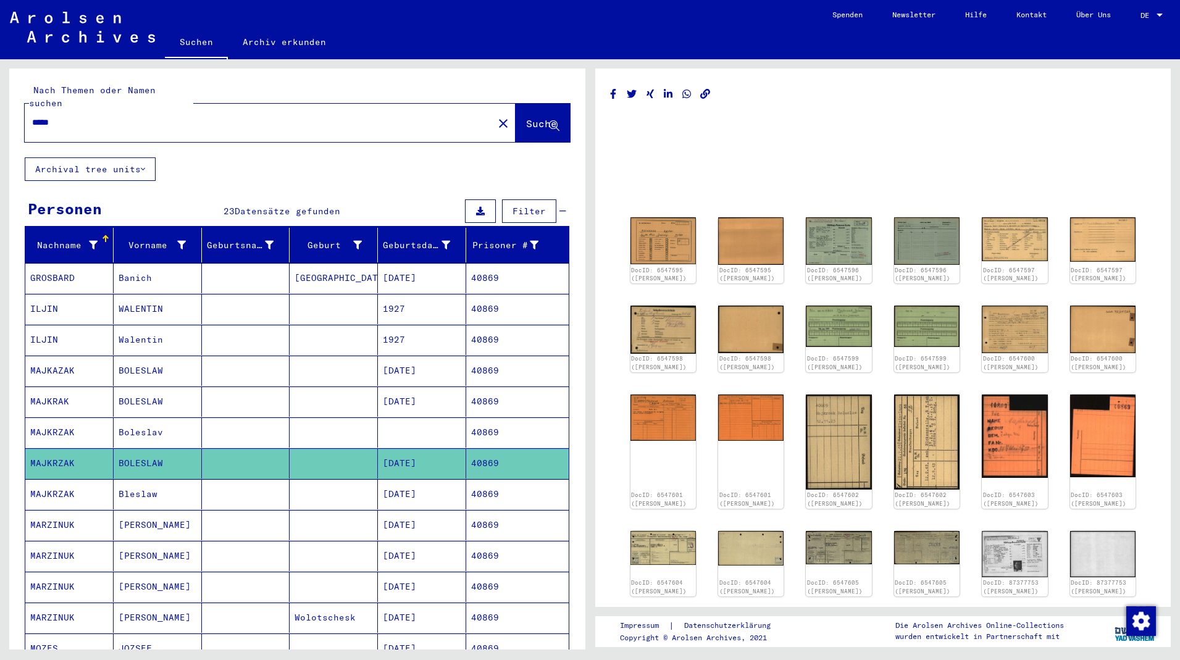
drag, startPoint x: 13, startPoint y: 448, endPoint x: 166, endPoint y: 451, distance: 152.6
click at [166, 451] on div "Nachname Vorname Geburtsname Geburt‏ Geburtsdatum Prisoner # GROSBARD Banich [G…" at bounding box center [297, 641] width 576 height 827
copy mat-row "[PERSON_NAME]"
drag, startPoint x: 60, startPoint y: 107, endPoint x: 2, endPoint y: 107, distance: 58.1
click at [32, 116] on input "*****" at bounding box center [259, 122] width 454 height 13
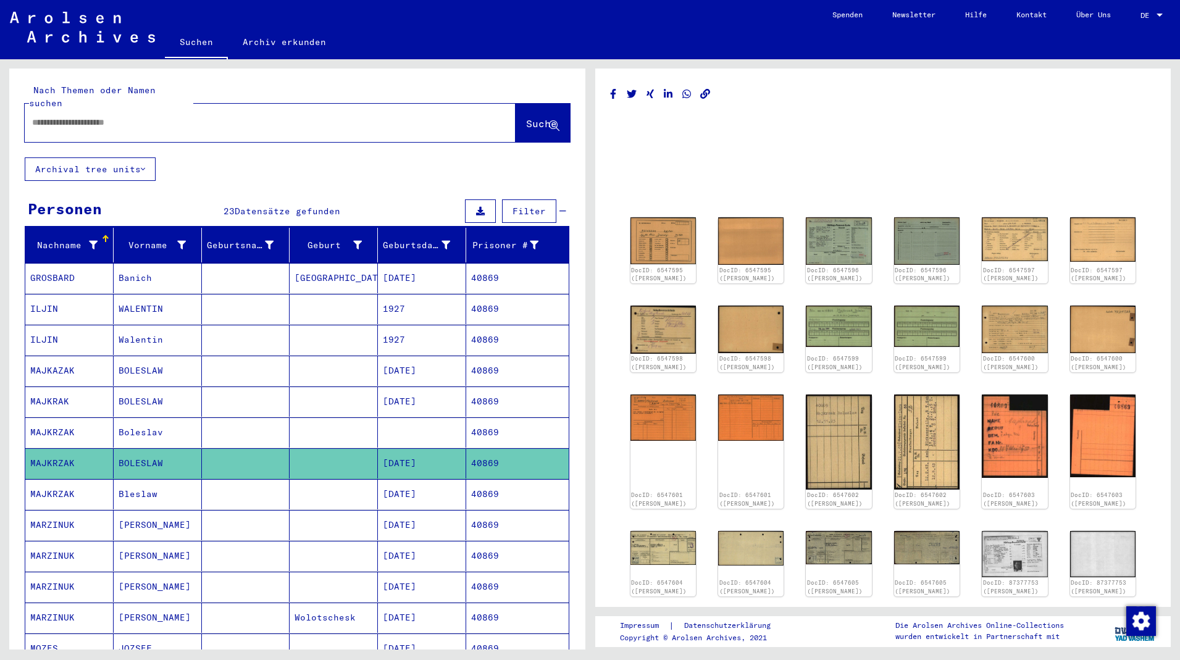
paste input "**********"
type input "**********"
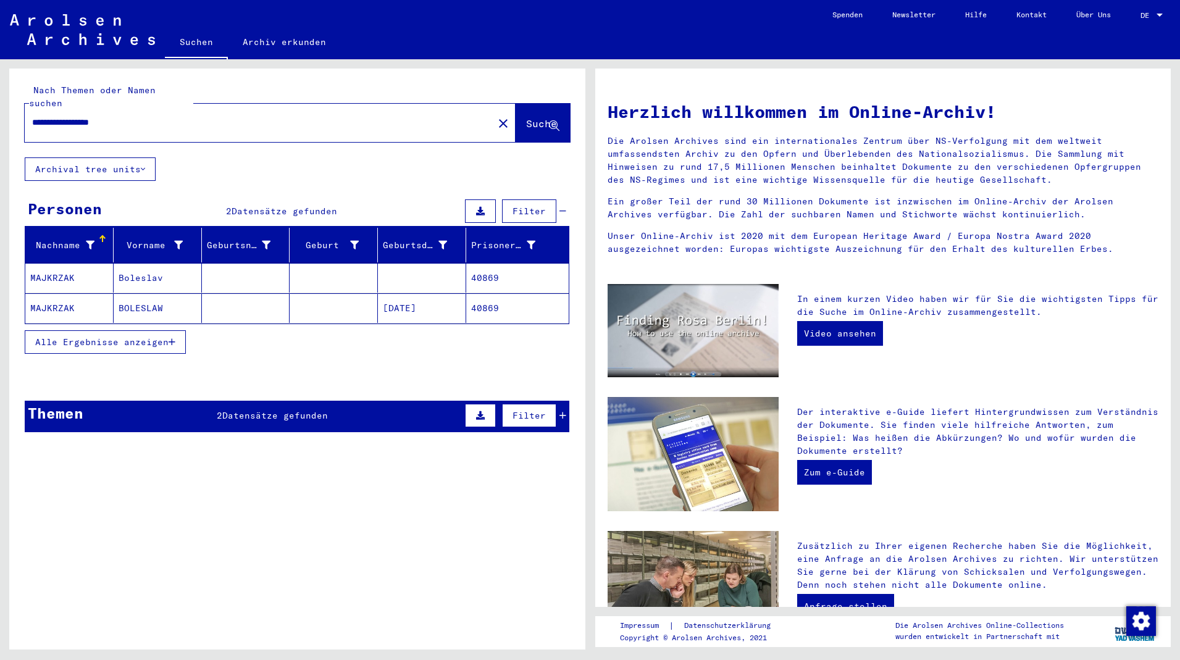
click at [257, 308] on mat-cell at bounding box center [246, 308] width 88 height 30
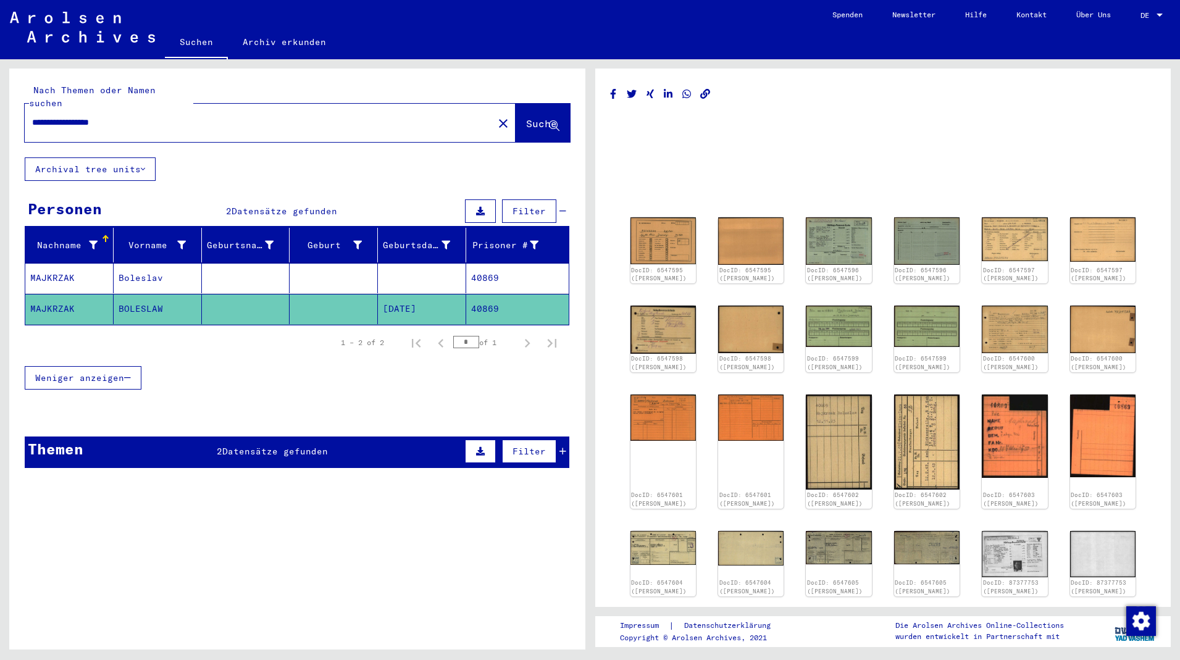
click at [276, 267] on mat-cell at bounding box center [246, 278] width 88 height 30
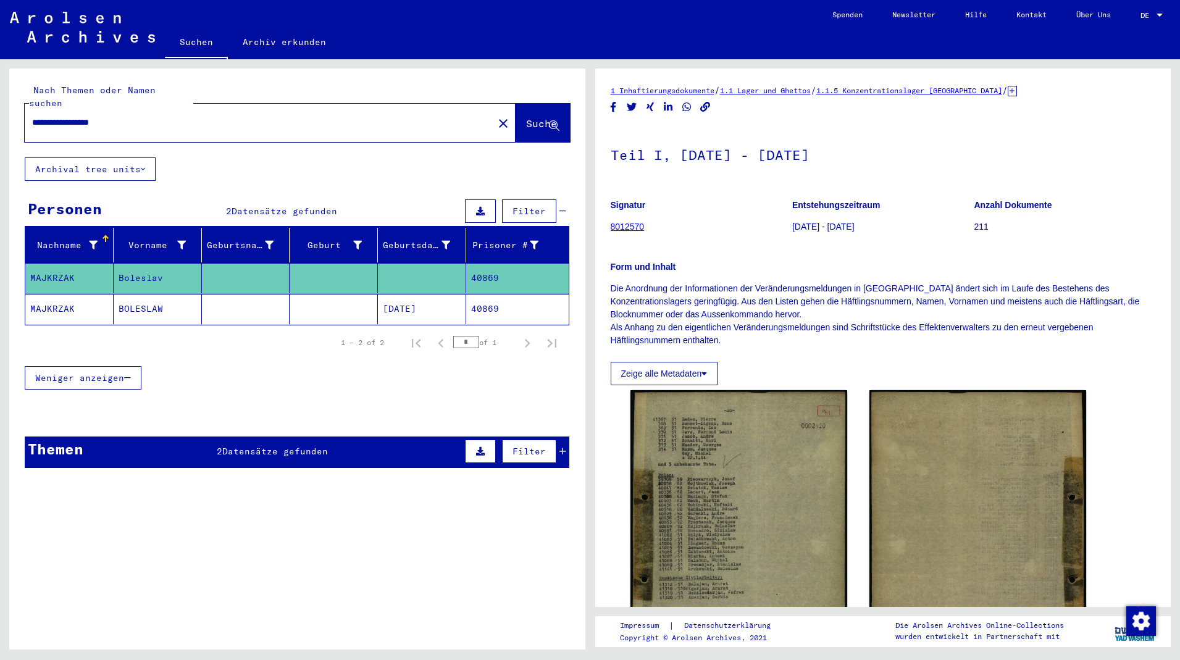
drag, startPoint x: 122, startPoint y: 105, endPoint x: -4, endPoint y: 90, distance: 127.0
click at [32, 116] on input "**********" at bounding box center [259, 122] width 454 height 13
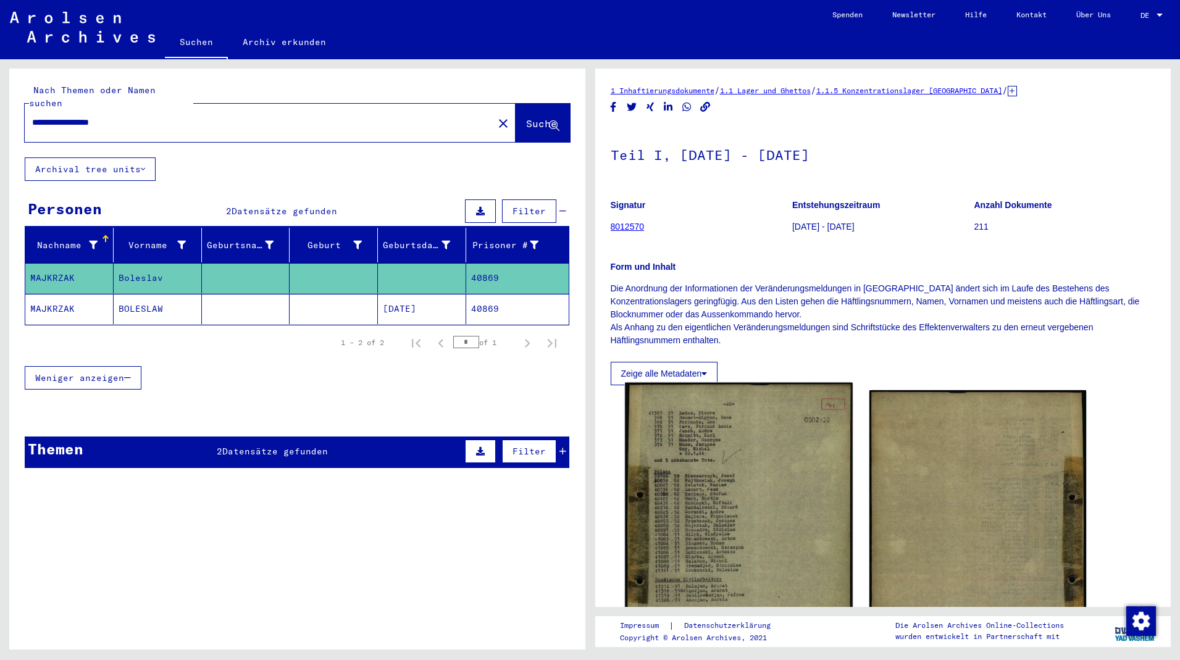
click at [746, 515] on img at bounding box center [739, 538] width 228 height 311
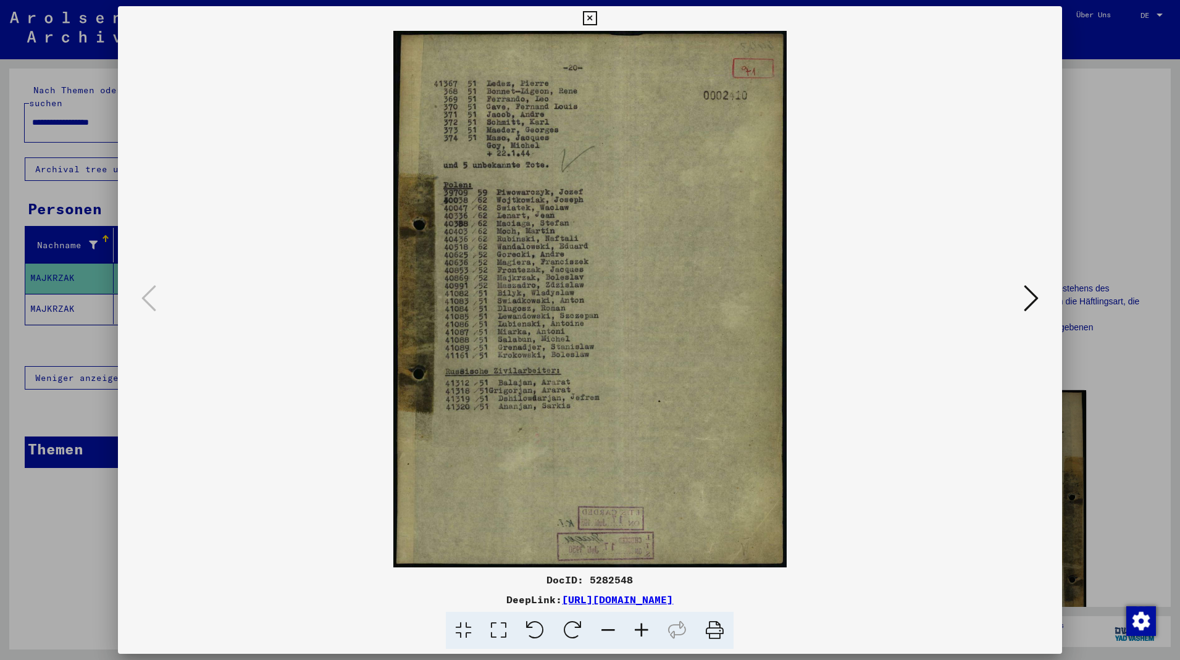
click at [597, 23] on icon at bounding box center [590, 18] width 14 height 15
